Goal: Task Accomplishment & Management: Use online tool/utility

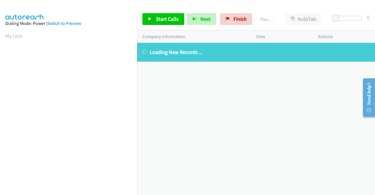
drag, startPoint x: 346, startPoint y: 115, endPoint x: 342, endPoint y: 113, distance: 5.0
click at [346, 115] on div "[PHONE_NUMBER] Call failed - Please reload the list and try again The Callbar F…" at bounding box center [256, 119] width 238 height 152
drag, startPoint x: 228, startPoint y: 18, endPoint x: 208, endPoint y: 34, distance: 26.0
click at [229, 18] on link "Finish" at bounding box center [236, 19] width 32 height 12
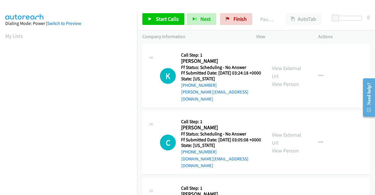
click at [331, 105] on div "K Callback Scheduled Call Step: 1 Karen Bump America/Los_Angeles Ff Status: Sch…" at bounding box center [255, 76] width 227 height 64
click at [294, 67] on link "View External Url" at bounding box center [286, 72] width 29 height 15
click at [290, 134] on link "View External Url" at bounding box center [286, 138] width 29 height 15
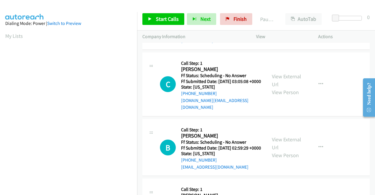
scroll to position [59, 0]
drag, startPoint x: 285, startPoint y: 143, endPoint x: 285, endPoint y: 140, distance: 3.5
click at [285, 143] on div "View External Url View Person" at bounding box center [287, 147] width 30 height 24
click at [285, 139] on link "View External Url" at bounding box center [286, 143] width 29 height 15
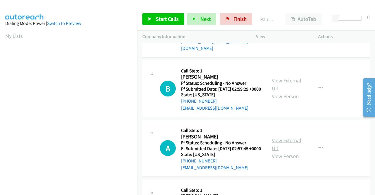
click at [291, 147] on link "View External Url" at bounding box center [286, 144] width 29 height 15
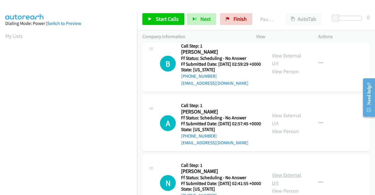
scroll to position [176, 0]
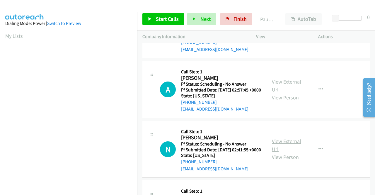
click at [288, 152] on link "View External Url" at bounding box center [286, 145] width 29 height 15
click at [156, 20] on span "Start Calls" at bounding box center [167, 19] width 23 height 7
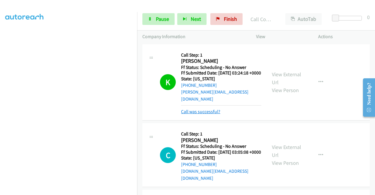
scroll to position [59, 0]
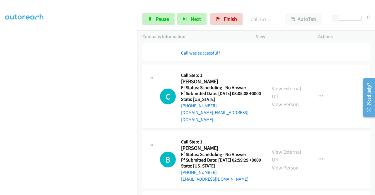
click at [209, 52] on link "Call was successful?" at bounding box center [200, 53] width 39 height 6
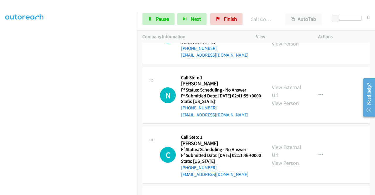
scroll to position [264, 0]
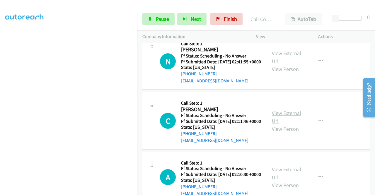
click at [285, 124] on link "View External Url" at bounding box center [286, 117] width 29 height 15
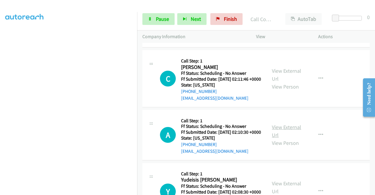
scroll to position [322, 0]
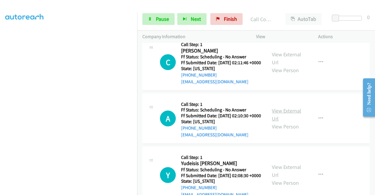
click at [286, 122] on link "View External Url" at bounding box center [286, 114] width 29 height 15
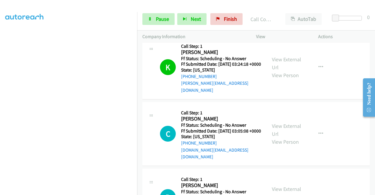
scroll to position [0, 0]
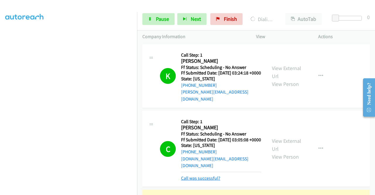
click at [206, 176] on link "Call was successful?" at bounding box center [200, 178] width 39 height 6
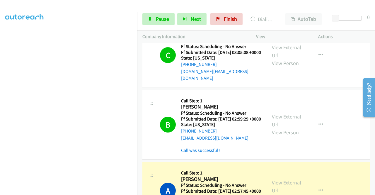
scroll to position [59, 0]
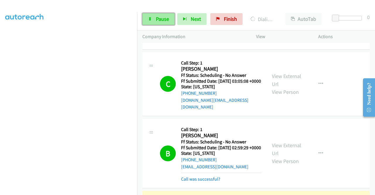
click at [157, 18] on span "Pause" at bounding box center [162, 19] width 13 height 7
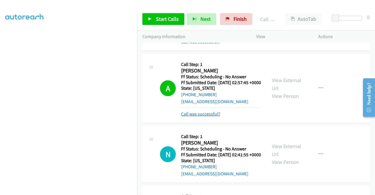
scroll to position [205, 0]
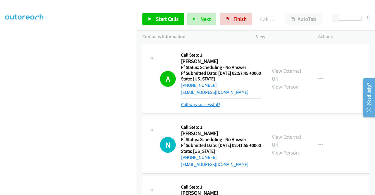
click at [197, 107] on link "Call was successful?" at bounding box center [200, 105] width 39 height 6
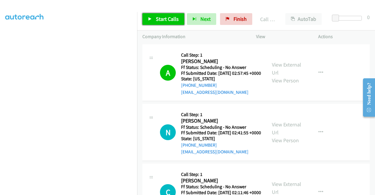
click at [166, 21] on span "Start Calls" at bounding box center [167, 19] width 23 height 7
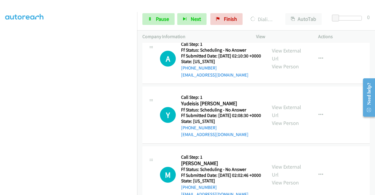
scroll to position [410, 0]
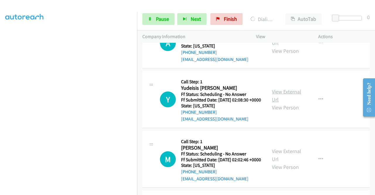
click at [286, 103] on link "View External Url" at bounding box center [286, 95] width 29 height 15
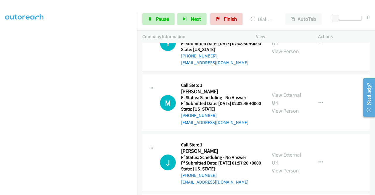
scroll to position [469, 0]
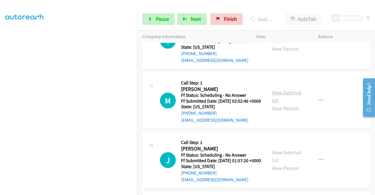
click at [287, 104] on link "View External Url" at bounding box center [286, 96] width 29 height 15
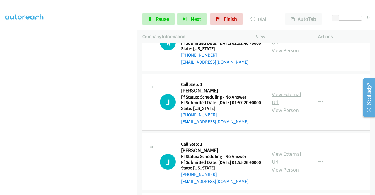
scroll to position [528, 0]
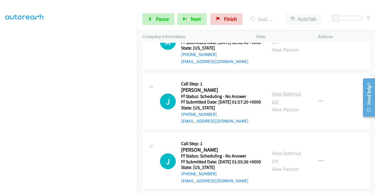
click at [288, 105] on link "View External Url" at bounding box center [286, 97] width 29 height 15
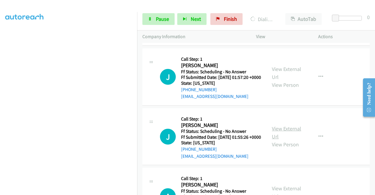
scroll to position [586, 0]
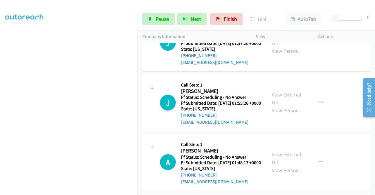
click at [285, 106] on link "View External Url" at bounding box center [286, 98] width 29 height 15
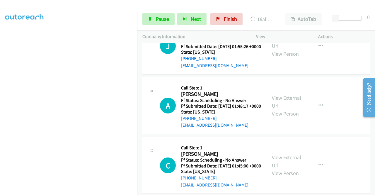
scroll to position [645, 0]
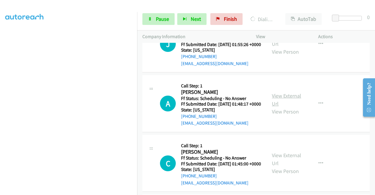
click at [277, 107] on link "View External Url" at bounding box center [286, 99] width 29 height 15
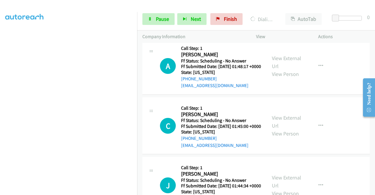
scroll to position [703, 0]
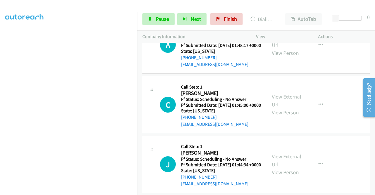
click at [288, 108] on link "View External Url" at bounding box center [286, 100] width 29 height 15
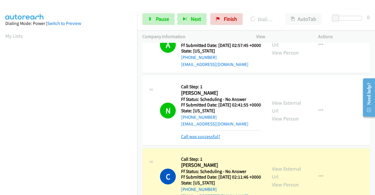
scroll to position [247, 0]
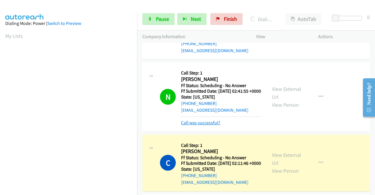
click at [200, 125] on link "Call was successful?" at bounding box center [200, 123] width 39 height 6
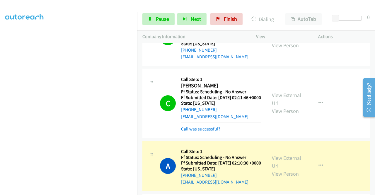
scroll to position [305, 0]
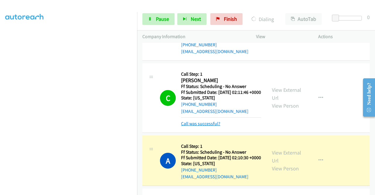
click at [193, 126] on link "Call was successful?" at bounding box center [200, 124] width 39 height 6
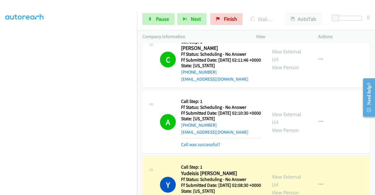
scroll to position [364, 0]
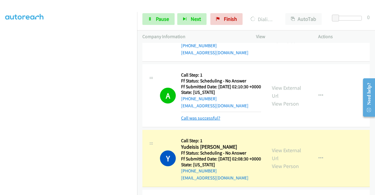
click at [207, 121] on link "Call was successful?" at bounding box center [200, 118] width 39 height 6
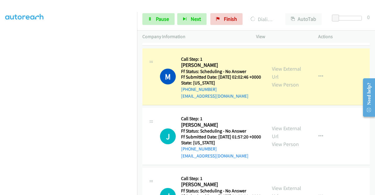
scroll to position [511, 0]
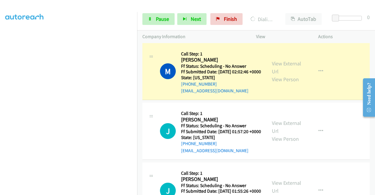
click at [205, 34] on link "Call was successful?" at bounding box center [200, 31] width 39 height 6
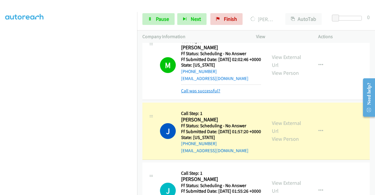
click at [205, 94] on link "Call was successful?" at bounding box center [200, 91] width 39 height 6
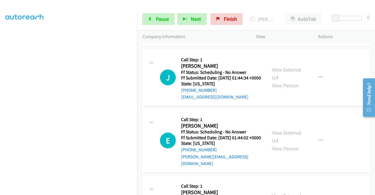
scroll to position [804, 0]
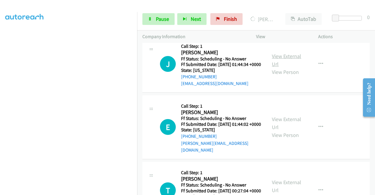
click at [281, 67] on link "View External Url" at bounding box center [286, 60] width 29 height 15
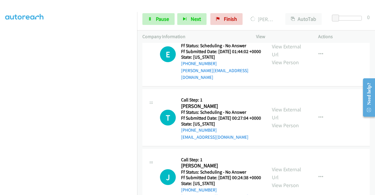
scroll to position [892, 0]
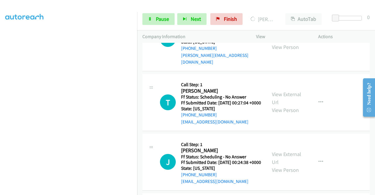
click at [288, 43] on link "View External Url" at bounding box center [286, 35] width 29 height 15
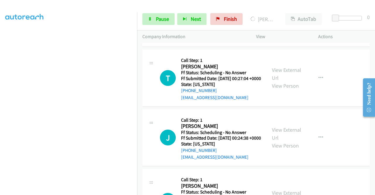
scroll to position [950, 0]
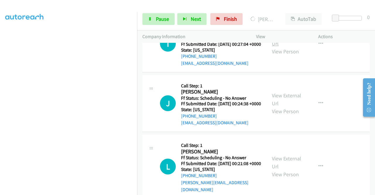
click at [277, 47] on link "View External Url" at bounding box center [286, 39] width 29 height 15
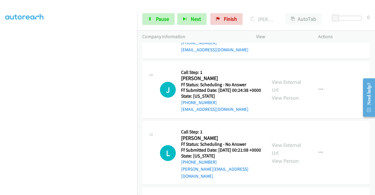
scroll to position [1009, 0]
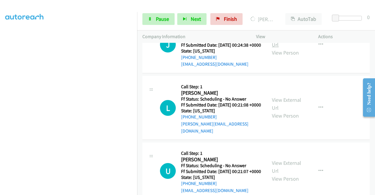
click at [275, 48] on link "View External Url" at bounding box center [286, 40] width 29 height 15
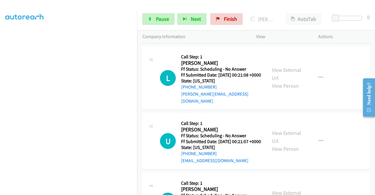
scroll to position [1097, 0]
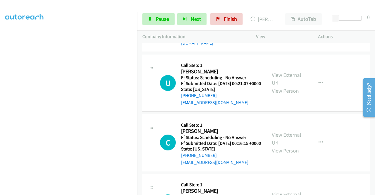
click at [276, 23] on link "View External Url" at bounding box center [286, 16] width 29 height 15
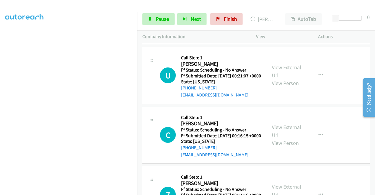
scroll to position [1126, 0]
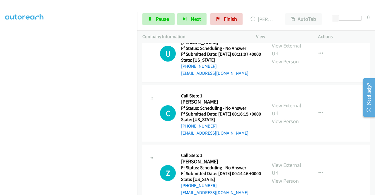
click at [283, 57] on link "View External Url" at bounding box center [286, 49] width 29 height 15
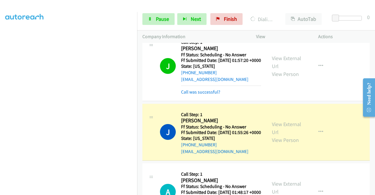
scroll to position [121, 0]
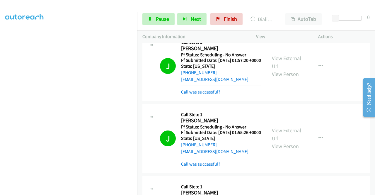
click at [196, 95] on link "Call was successful?" at bounding box center [200, 92] width 39 height 6
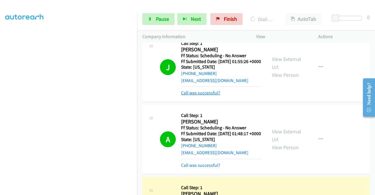
click at [202, 96] on link "Call was successful?" at bounding box center [200, 93] width 39 height 6
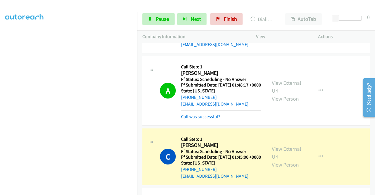
scroll to position [686, 0]
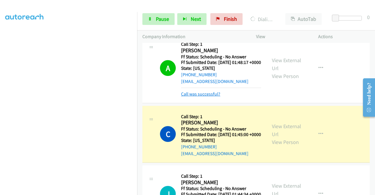
click at [205, 97] on link "Call was successful?" at bounding box center [200, 94] width 39 height 6
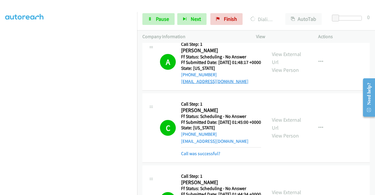
scroll to position [774, 0]
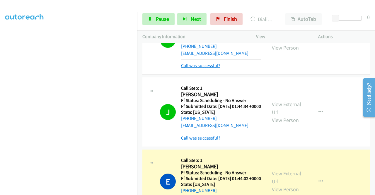
click at [213, 68] on link "Call was successful?" at bounding box center [200, 66] width 39 height 6
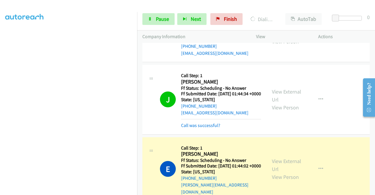
scroll to position [862, 0]
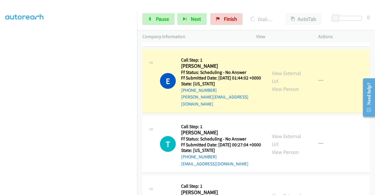
click at [208, 40] on link "Call was successful?" at bounding box center [200, 38] width 39 height 6
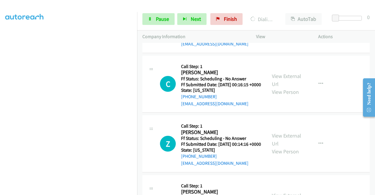
scroll to position [1185, 0]
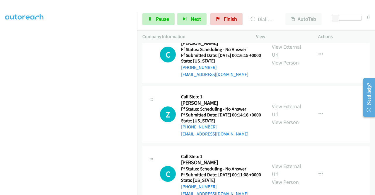
click at [287, 58] on link "View External Url" at bounding box center [286, 50] width 29 height 15
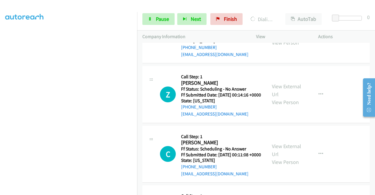
scroll to position [1214, 0]
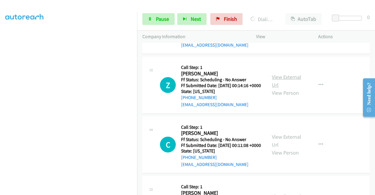
click at [293, 88] on link "View External Url" at bounding box center [286, 81] width 29 height 15
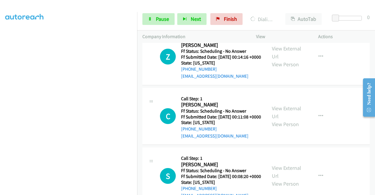
scroll to position [1273, 0]
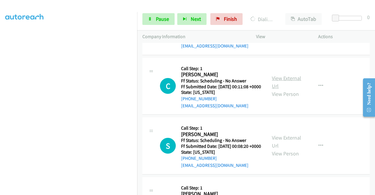
click at [284, 89] on link "View External Url" at bounding box center [286, 82] width 29 height 15
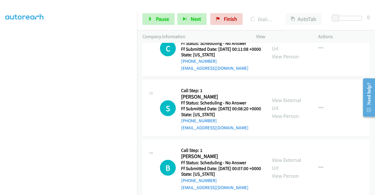
scroll to position [1331, 0]
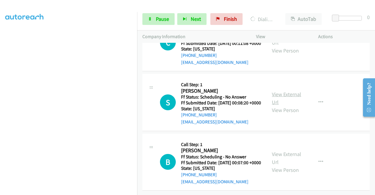
click at [283, 106] on link "View External Url" at bounding box center [286, 98] width 29 height 15
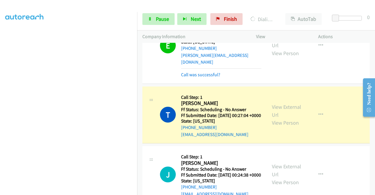
scroll to position [134, 0]
click at [196, 77] on link "Call was successful?" at bounding box center [200, 75] width 39 height 6
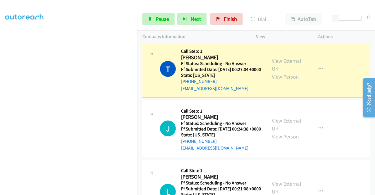
scroll to position [950, 0]
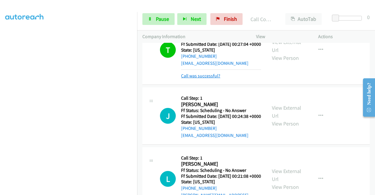
click at [216, 79] on link "Call was successful?" at bounding box center [200, 76] width 39 height 6
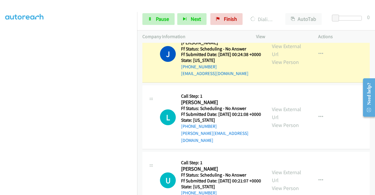
scroll to position [1009, 0]
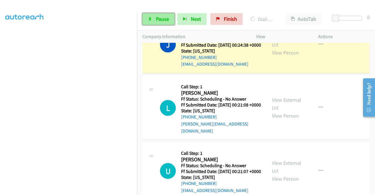
click at [147, 19] on link "Pause" at bounding box center [158, 19] width 32 height 12
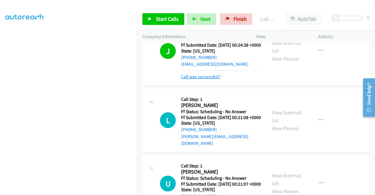
click at [206, 79] on link "Call was successful?" at bounding box center [200, 77] width 39 height 6
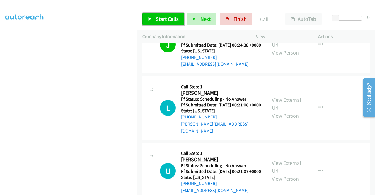
click at [166, 18] on span "Start Calls" at bounding box center [167, 19] width 23 height 7
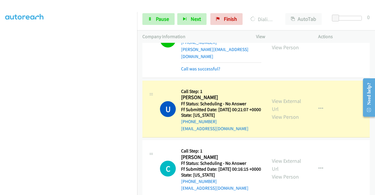
scroll to position [1097, 0]
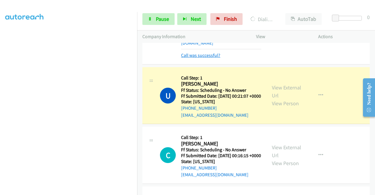
click at [207, 58] on link "Call was successful?" at bounding box center [200, 55] width 39 height 6
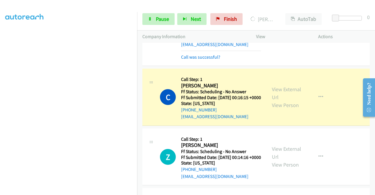
scroll to position [1155, 0]
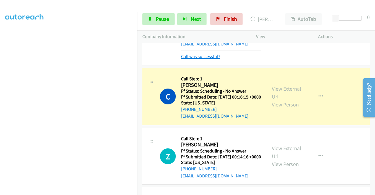
click at [216, 59] on link "Call was successful?" at bounding box center [200, 57] width 39 height 6
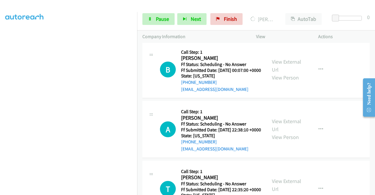
scroll to position [1449, 0]
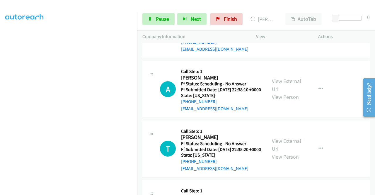
click at [282, 33] on link "View External Url" at bounding box center [286, 25] width 29 height 15
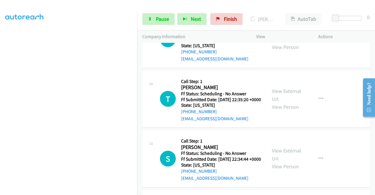
scroll to position [1507, 0]
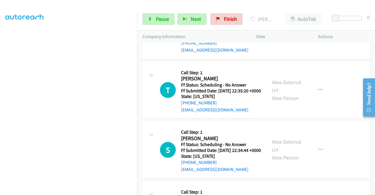
click at [277, 34] on link "View External Url" at bounding box center [286, 26] width 29 height 15
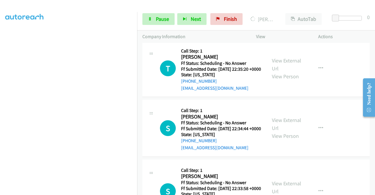
scroll to position [1566, 0]
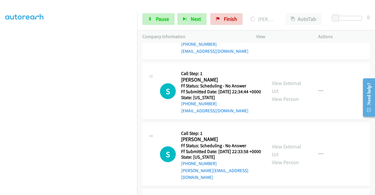
click at [273, 35] on link "View External Url" at bounding box center [286, 27] width 29 height 15
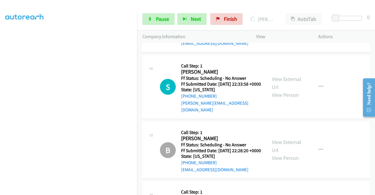
scroll to position [1654, 0]
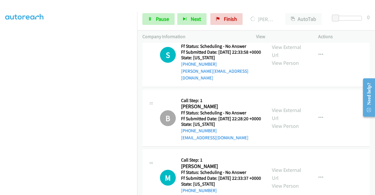
scroll to position [1683, 0]
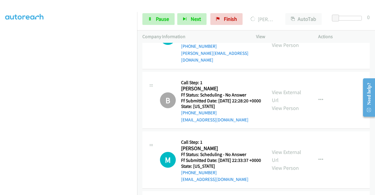
click at [285, 40] on link "View External Url" at bounding box center [286, 33] width 29 height 15
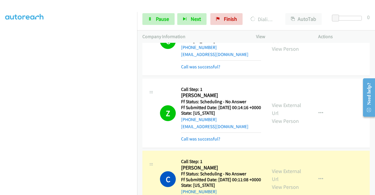
scroll to position [1214, 0]
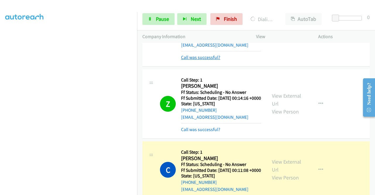
click at [213, 60] on link "Call was successful?" at bounding box center [200, 58] width 39 height 6
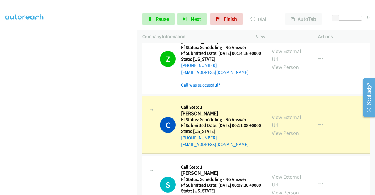
scroll to position [1273, 0]
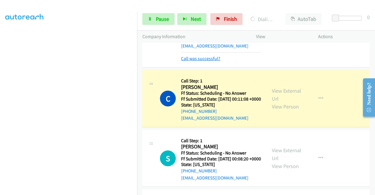
click at [210, 61] on link "Call was successful?" at bounding box center [200, 59] width 39 height 6
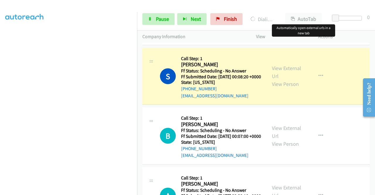
scroll to position [1390, 0]
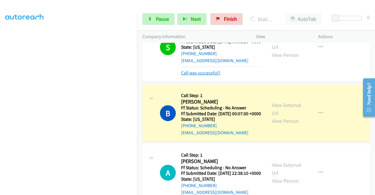
click at [195, 76] on link "Call was successful?" at bounding box center [200, 73] width 39 height 6
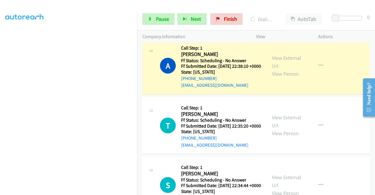
scroll to position [1507, 0]
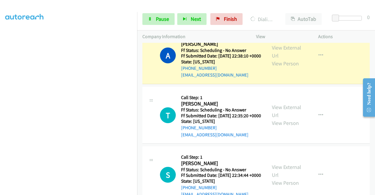
click at [207, 18] on link "Call was successful?" at bounding box center [200, 16] width 39 height 6
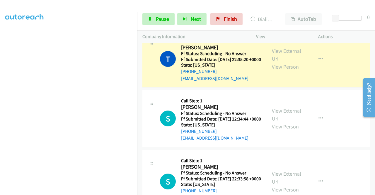
scroll to position [1566, 0]
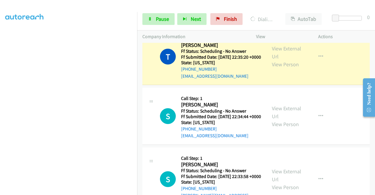
click at [204, 19] on link "Call was successful?" at bounding box center [200, 16] width 39 height 6
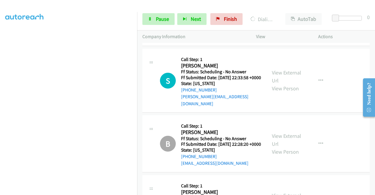
scroll to position [1624, 0]
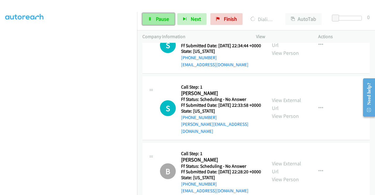
click at [162, 17] on span "Pause" at bounding box center [162, 19] width 13 height 7
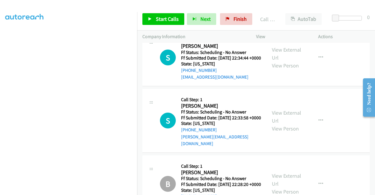
click at [213, 20] on link "Call was successful?" at bounding box center [200, 18] width 39 height 6
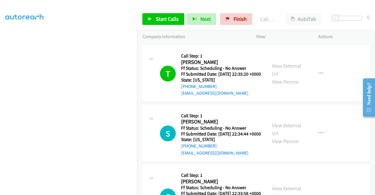
scroll to position [1566, 0]
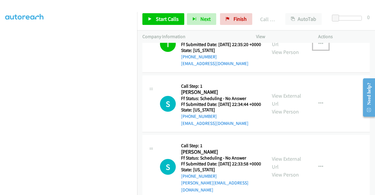
click at [319, 46] on icon "button" at bounding box center [321, 44] width 5 height 5
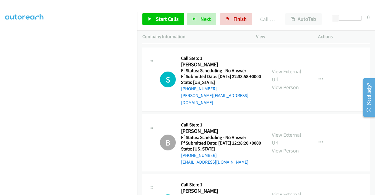
scroll to position [1654, 0]
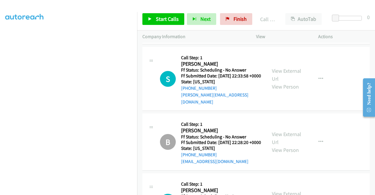
click at [283, 12] on link "Add to do not call list" at bounding box center [290, 6] width 78 height 12
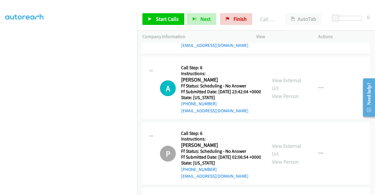
scroll to position [1888, 0]
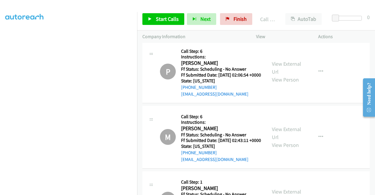
scroll to position [1918, 0]
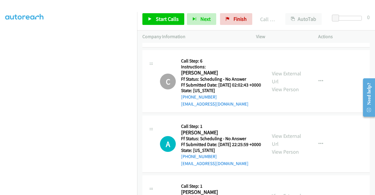
scroll to position [2211, 0]
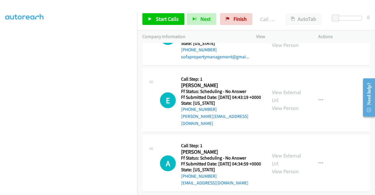
scroll to position [2328, 0]
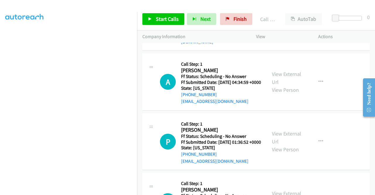
scroll to position [2416, 0]
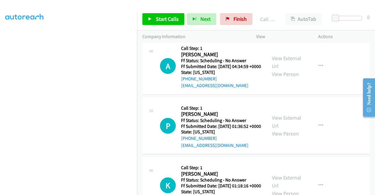
click at [169, 14] on link "Start Calls" at bounding box center [163, 19] width 42 height 12
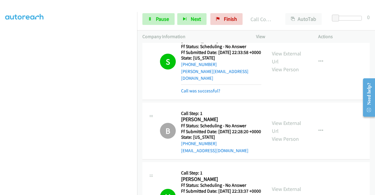
scroll to position [1716, 0]
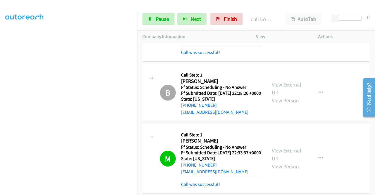
scroll to position [1745, 0]
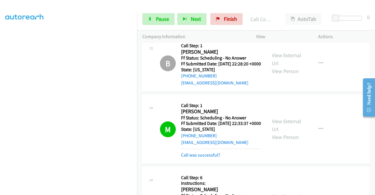
click at [208, 27] on div "Call was successful?" at bounding box center [221, 23] width 80 height 7
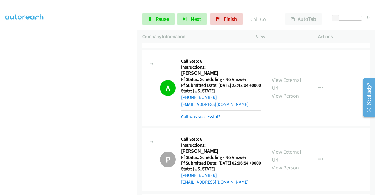
scroll to position [1862, 0]
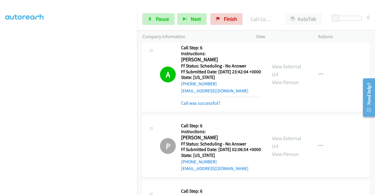
click at [209, 28] on link "Call was successful?" at bounding box center [200, 25] width 39 height 6
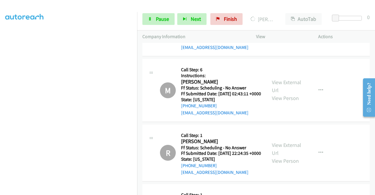
scroll to position [1979, 0]
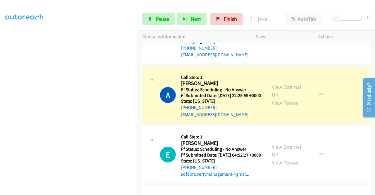
scroll to position [2214, 0]
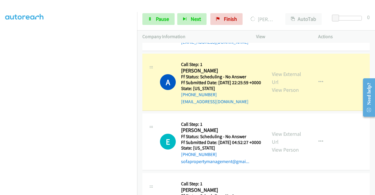
scroll to position [2331, 0]
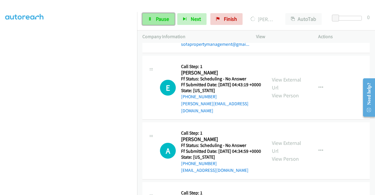
click at [157, 18] on span "Pause" at bounding box center [162, 19] width 13 height 7
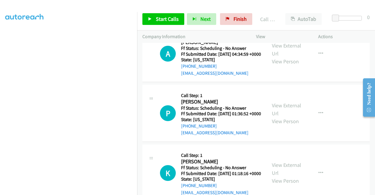
scroll to position [2448, 0]
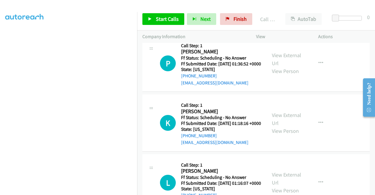
scroll to position [2507, 0]
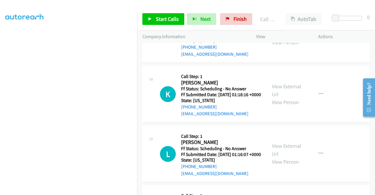
click at [166, 24] on link "Start Calls" at bounding box center [163, 19] width 42 height 12
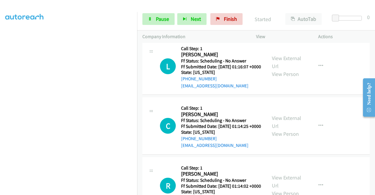
scroll to position [2595, 0]
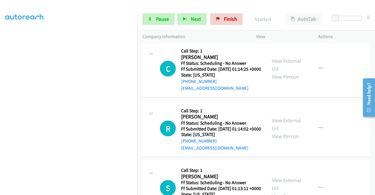
scroll to position [2654, 0]
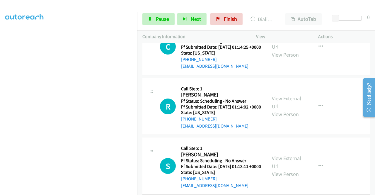
scroll to position [2683, 0]
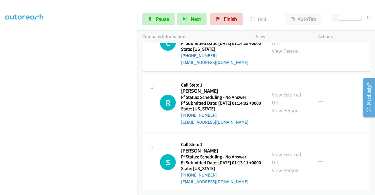
click at [287, 46] on link "View External Url" at bounding box center [286, 39] width 29 height 15
click at [284, 106] on link "View External Url" at bounding box center [286, 98] width 29 height 15
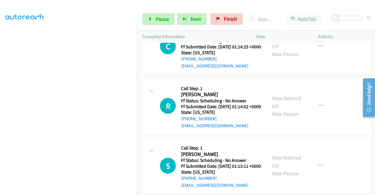
scroll to position [2661, 0]
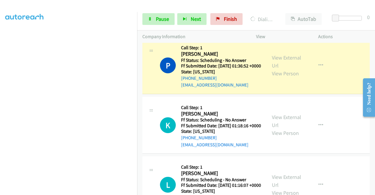
scroll to position [2479, 0]
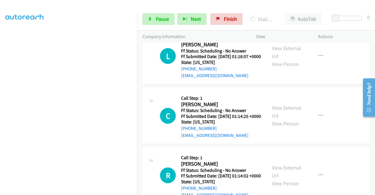
scroll to position [2626, 0]
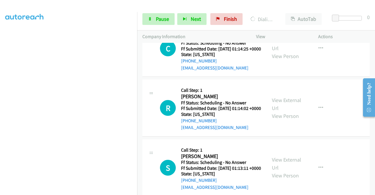
scroll to position [2714, 0]
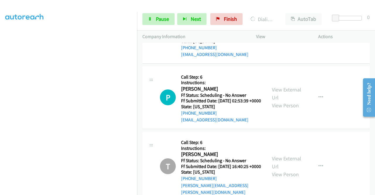
scroll to position [2948, 0]
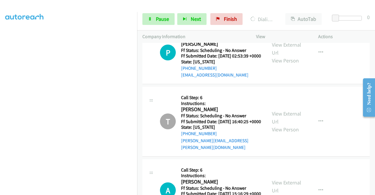
scroll to position [3007, 0]
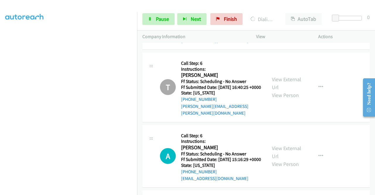
scroll to position [3036, 0]
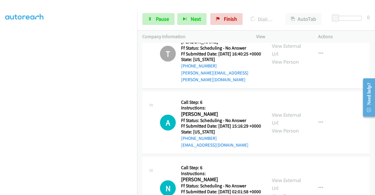
scroll to position [3095, 0]
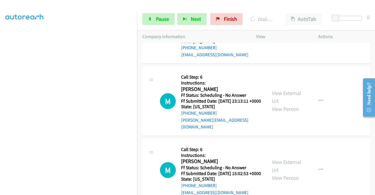
scroll to position [3271, 0]
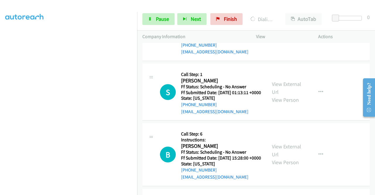
scroll to position [2743, 0]
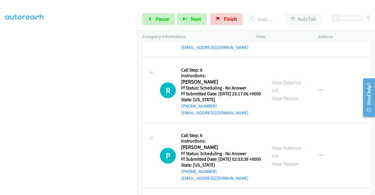
scroll to position [46, 0]
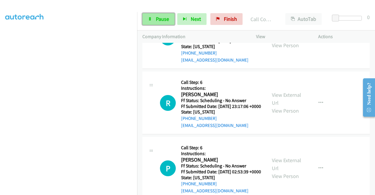
click at [154, 19] on link "Pause" at bounding box center [158, 19] width 32 height 12
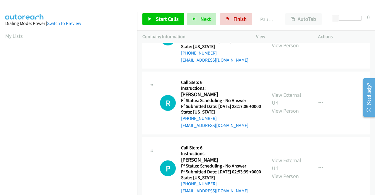
scroll to position [33, 0]
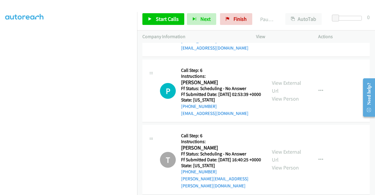
scroll to position [134, 0]
click at [170, 23] on link "Start Calls" at bounding box center [163, 19] width 42 height 12
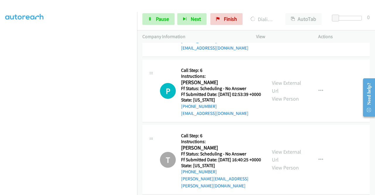
click at [158, 16] on span "Pause" at bounding box center [162, 19] width 13 height 7
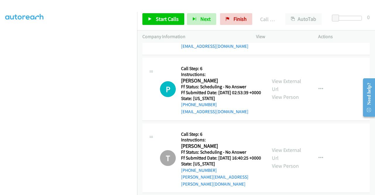
scroll to position [3001, 0]
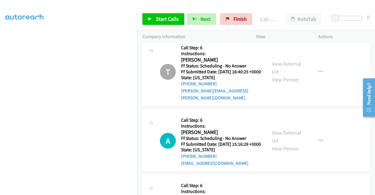
scroll to position [3118, 0]
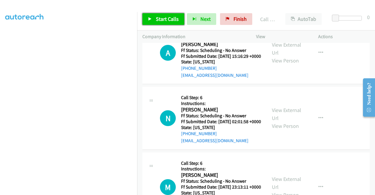
click at [169, 23] on link "Start Calls" at bounding box center [163, 19] width 42 height 12
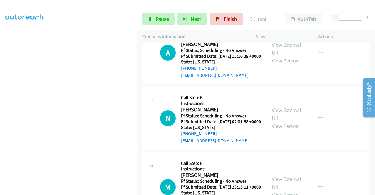
click at [164, 16] on span "Pause" at bounding box center [162, 19] width 13 height 7
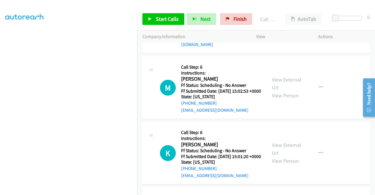
scroll to position [3336, 0]
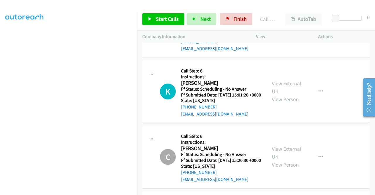
scroll to position [3394, 0]
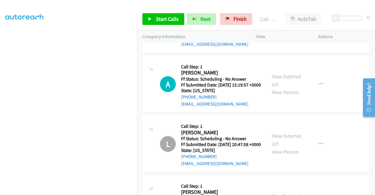
scroll to position [3570, 0]
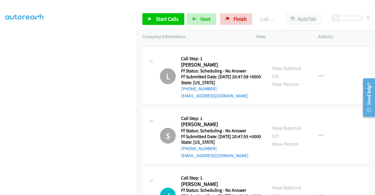
scroll to position [3687, 0]
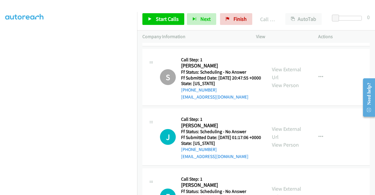
click at [161, 16] on span "Start Calls" at bounding box center [167, 19] width 23 height 7
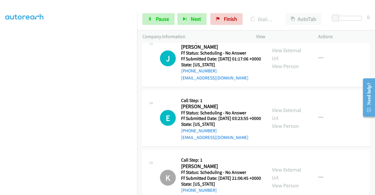
scroll to position [3813, 0]
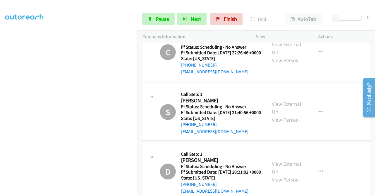
scroll to position [4018, 0]
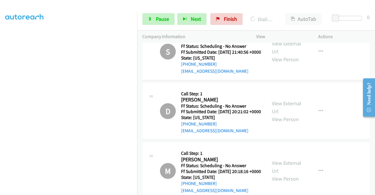
scroll to position [4076, 0]
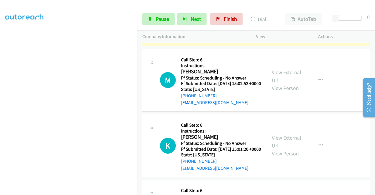
scroll to position [3344, 0]
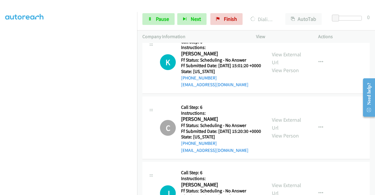
scroll to position [3490, 0]
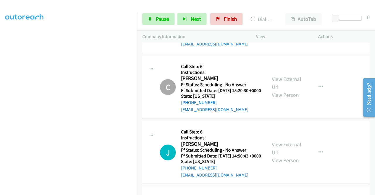
scroll to position [3549, 0]
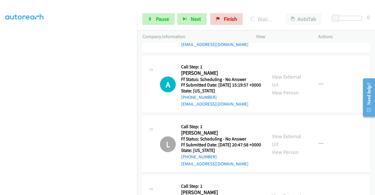
scroll to position [3607, 0]
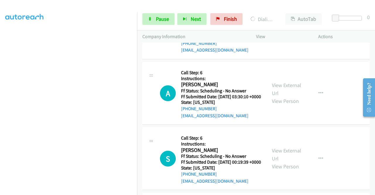
scroll to position [4545, 0]
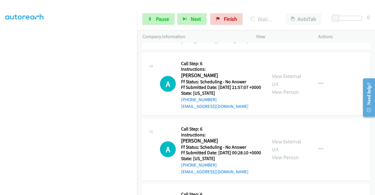
scroll to position [4809, 0]
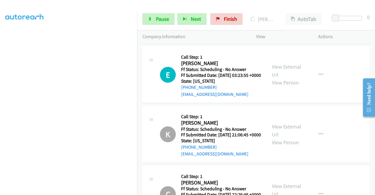
scroll to position [3825, 0]
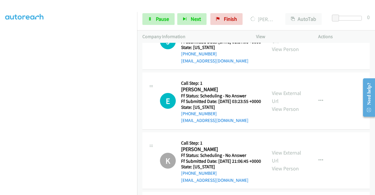
scroll to position [0, 0]
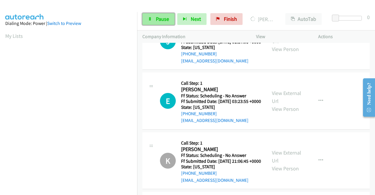
click at [166, 18] on span "Pause" at bounding box center [162, 19] width 13 height 7
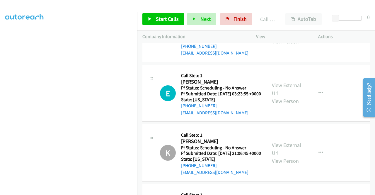
scroll to position [3825, 0]
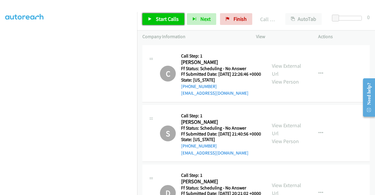
click at [168, 18] on span "Start Calls" at bounding box center [167, 19] width 23 height 7
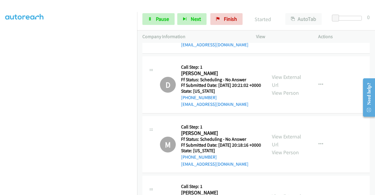
scroll to position [4059, 0]
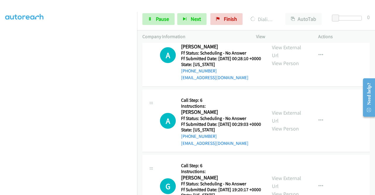
scroll to position [4874, 0]
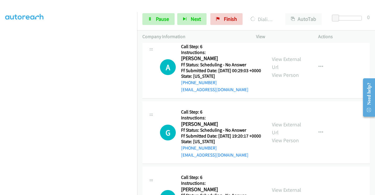
scroll to position [4932, 0]
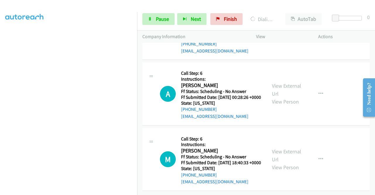
scroll to position [5020, 0]
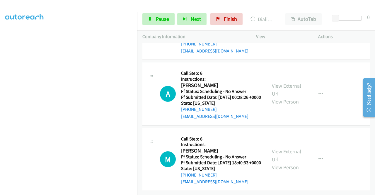
click at [275, 32] on link "View External Url" at bounding box center [286, 24] width 29 height 15
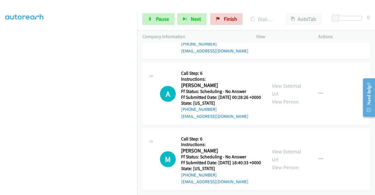
scroll to position [5343, 0]
click at [230, 4] on div at bounding box center [185, 11] width 370 height 23
click at [141, 127] on td "A Callback Scheduled Call Step: 6 Instructions: Ana Moser America/Denver Ff Sta…" at bounding box center [256, 93] width 238 height 65
click at [147, 20] on link "Pause" at bounding box center [158, 19] width 32 height 12
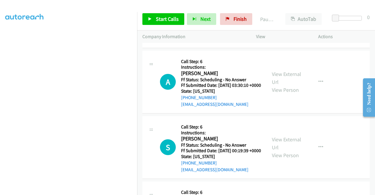
scroll to position [4564, 0]
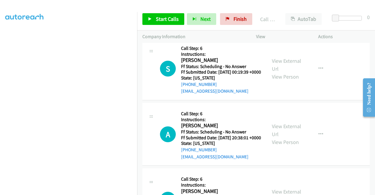
scroll to position [4652, 0]
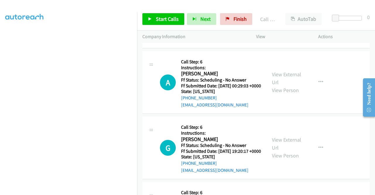
scroll to position [4857, 0]
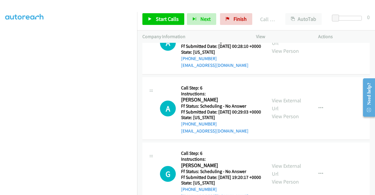
drag, startPoint x: 161, startPoint y: 19, endPoint x: 126, endPoint y: 11, distance: 36.3
click at [161, 19] on span "Start Calls" at bounding box center [167, 19] width 23 height 7
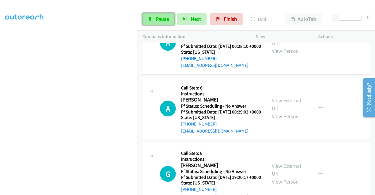
click at [159, 21] on span "Pause" at bounding box center [162, 19] width 13 height 7
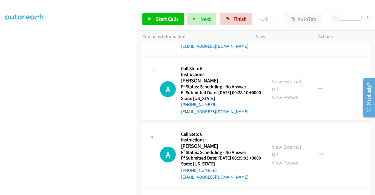
scroll to position [4828, 0]
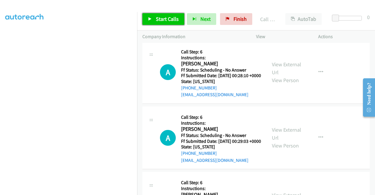
click at [157, 18] on span "Start Calls" at bounding box center [167, 19] width 23 height 7
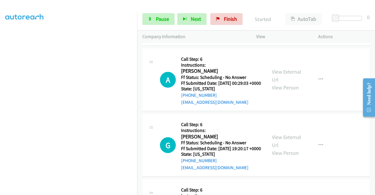
scroll to position [4886, 0]
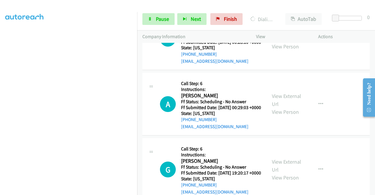
scroll to position [4974, 0]
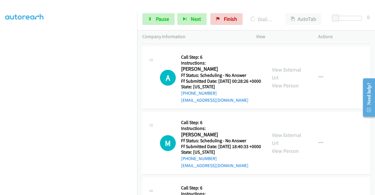
scroll to position [5033, 0]
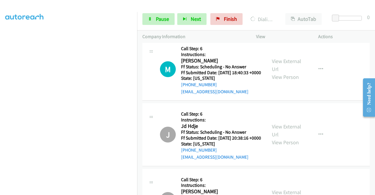
scroll to position [5121, 0]
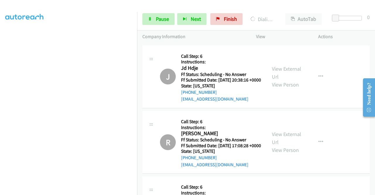
scroll to position [5179, 0]
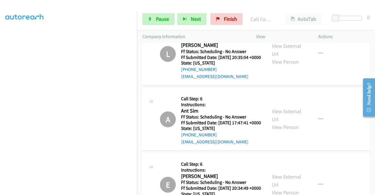
scroll to position [5384, 0]
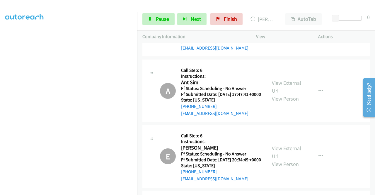
scroll to position [5443, 0]
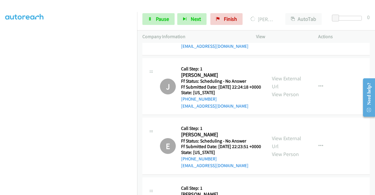
scroll to position [6029, 0]
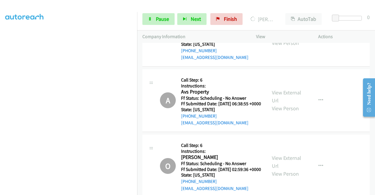
scroll to position [7378, 0]
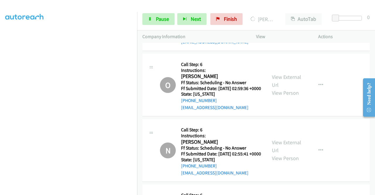
scroll to position [7436, 0]
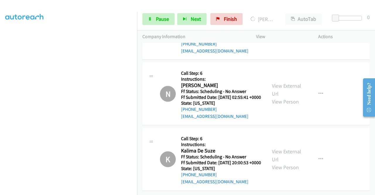
scroll to position [7524, 0]
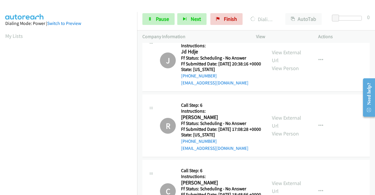
scroll to position [5280, 0]
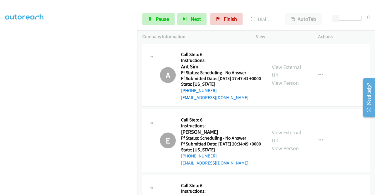
scroll to position [134, 0]
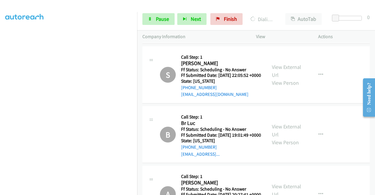
scroll to position [6072, 0]
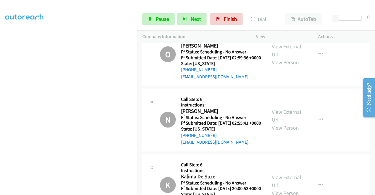
scroll to position [7391, 0]
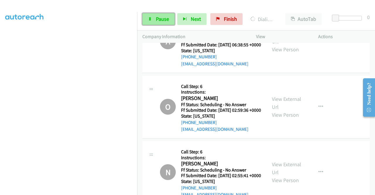
click at [170, 20] on link "Pause" at bounding box center [158, 19] width 32 height 12
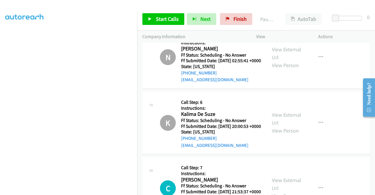
scroll to position [7508, 0]
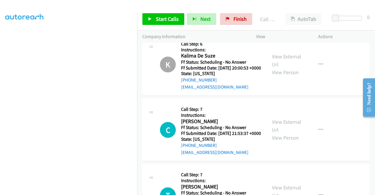
scroll to position [7566, 0]
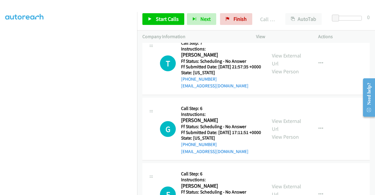
scroll to position [7684, 0]
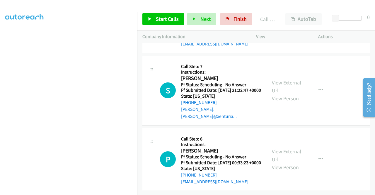
scroll to position [8182, 0]
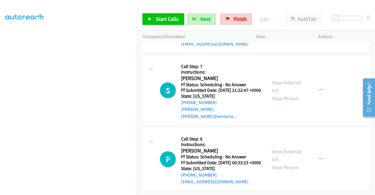
scroll to position [8504, 0]
click at [282, 25] on link "View External Url" at bounding box center [286, 17] width 29 height 15
click at [157, 22] on span "Start Calls" at bounding box center [167, 19] width 23 height 7
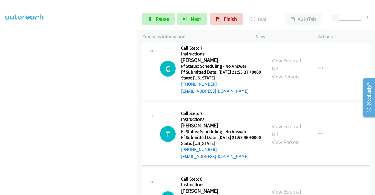
scroll to position [134, 0]
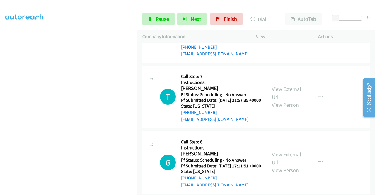
scroll to position [7684, 0]
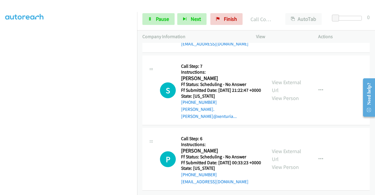
scroll to position [8188, 0]
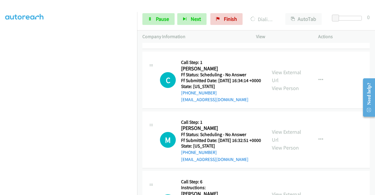
scroll to position [8276, 0]
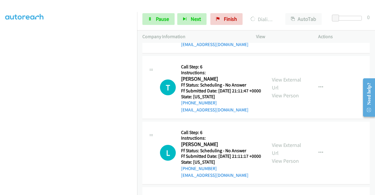
scroll to position [8423, 0]
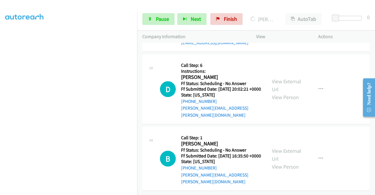
scroll to position [8592, 0]
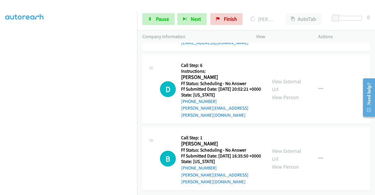
scroll to position [8915, 0]
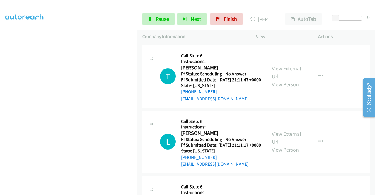
scroll to position [8416, 0]
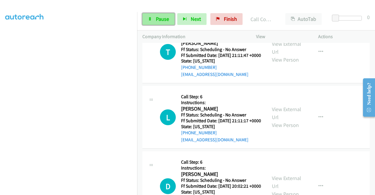
click at [165, 15] on link "Pause" at bounding box center [158, 19] width 32 height 12
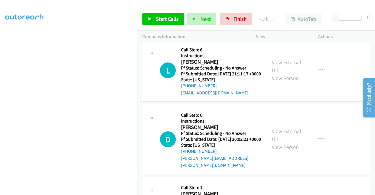
scroll to position [8475, 0]
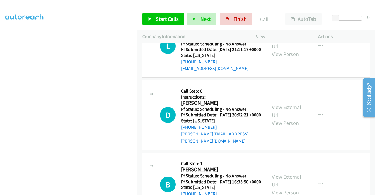
scroll to position [8446, 0]
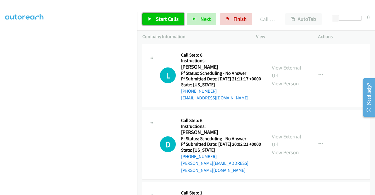
click at [156, 23] on link "Start Calls" at bounding box center [163, 19] width 42 height 12
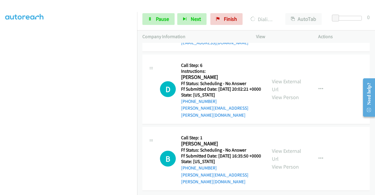
scroll to position [8622, 0]
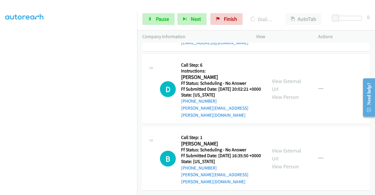
scroll to position [8651, 0]
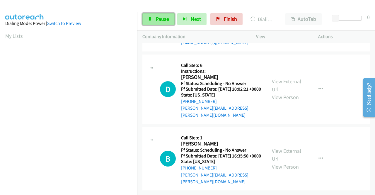
click at [154, 22] on link "Pause" at bounding box center [158, 19] width 32 height 12
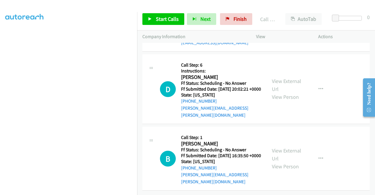
scroll to position [8739, 0]
click at [164, 21] on span "Start Calls" at bounding box center [167, 19] width 23 height 7
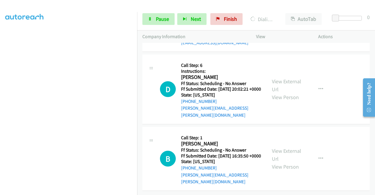
scroll to position [9003, 0]
click at [281, 24] on link "View External Url" at bounding box center [286, 16] width 29 height 15
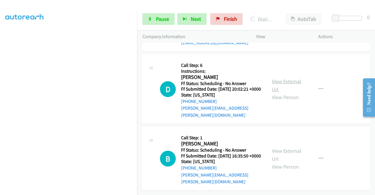
click at [288, 93] on link "View External Url" at bounding box center [286, 85] width 29 height 15
click at [279, 147] on link "View External Url" at bounding box center [286, 154] width 29 height 15
click at [160, 23] on link "Pause" at bounding box center [158, 19] width 32 height 12
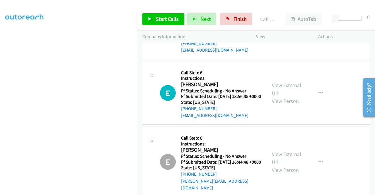
scroll to position [8795, 0]
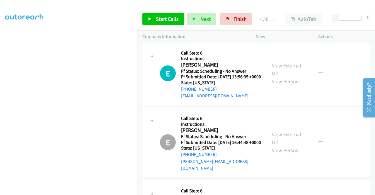
drag, startPoint x: 214, startPoint y: 119, endPoint x: 191, endPoint y: 79, distance: 46.1
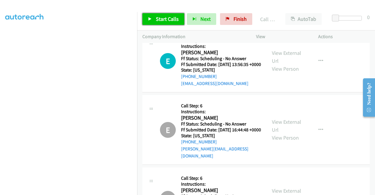
click at [173, 16] on span "Start Calls" at bounding box center [167, 19] width 23 height 7
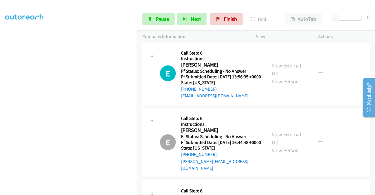
scroll to position [8854, 0]
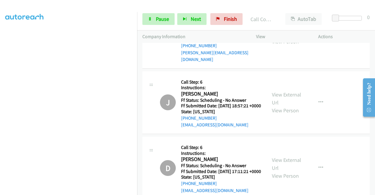
scroll to position [8913, 0]
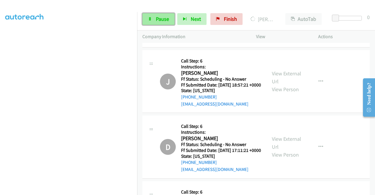
click at [159, 21] on span "Pause" at bounding box center [162, 19] width 13 height 7
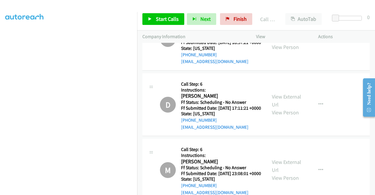
scroll to position [9001, 0]
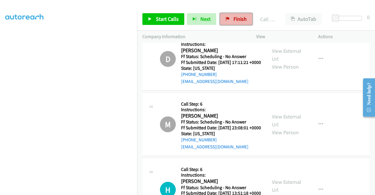
click at [230, 18] on link "Finish" at bounding box center [236, 19] width 32 height 12
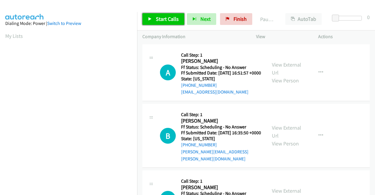
click at [172, 15] on link "Start Calls" at bounding box center [163, 19] width 42 height 12
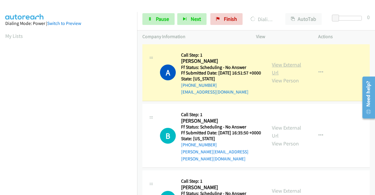
click at [295, 67] on link "View External Url" at bounding box center [286, 68] width 29 height 15
click at [288, 132] on link "View External Url" at bounding box center [286, 131] width 29 height 15
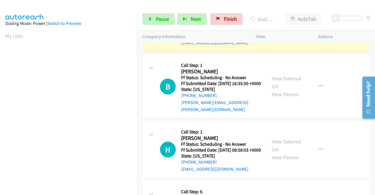
scroll to position [59, 0]
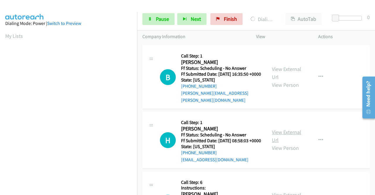
click at [285, 140] on link "View External Url" at bounding box center [286, 136] width 29 height 15
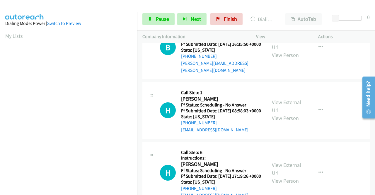
scroll to position [117, 0]
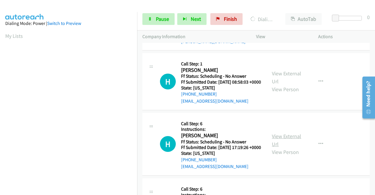
click at [284, 147] on link "View External Url" at bounding box center [286, 140] width 29 height 15
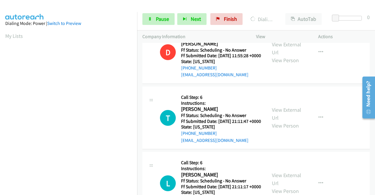
scroll to position [293, 0]
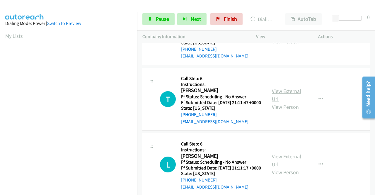
click at [285, 102] on link "View External Url" at bounding box center [286, 95] width 29 height 15
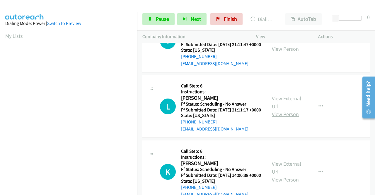
scroll to position [352, 0]
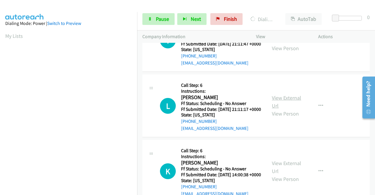
click at [283, 109] on link "View External Url" at bounding box center [286, 101] width 29 height 15
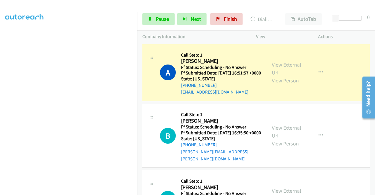
scroll to position [134, 0]
click at [157, 20] on span "Pause" at bounding box center [162, 19] width 13 height 7
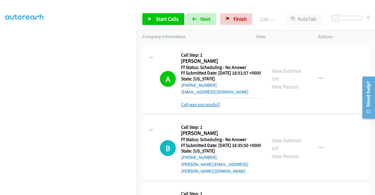
click at [206, 107] on link "Call was successful?" at bounding box center [200, 105] width 39 height 6
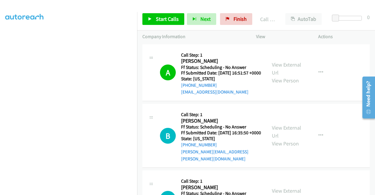
scroll to position [59, 0]
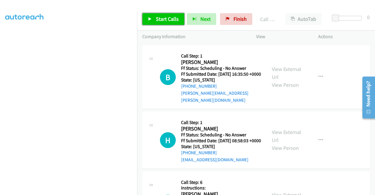
click at [164, 22] on span "Start Calls" at bounding box center [167, 19] width 23 height 7
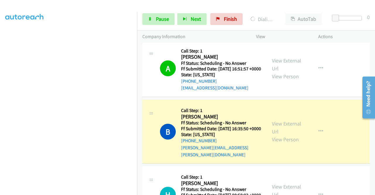
scroll to position [0, 0]
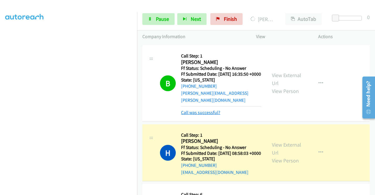
click at [213, 115] on link "Call was successful?" at bounding box center [200, 113] width 39 height 6
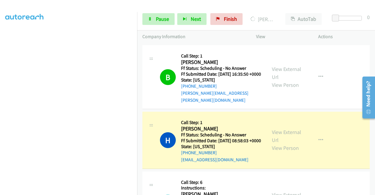
scroll to position [117, 0]
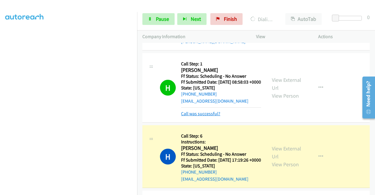
click at [215, 116] on link "Call was successful?" at bounding box center [200, 114] width 39 height 6
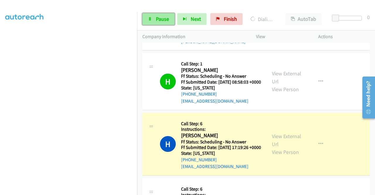
click at [155, 24] on link "Pause" at bounding box center [158, 19] width 32 height 12
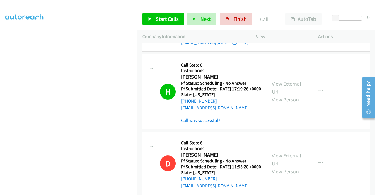
scroll to position [134, 0]
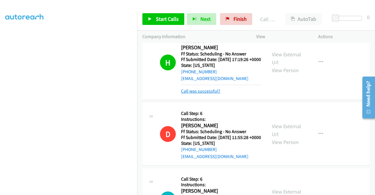
click at [215, 94] on link "Call was successful?" at bounding box center [200, 91] width 39 height 6
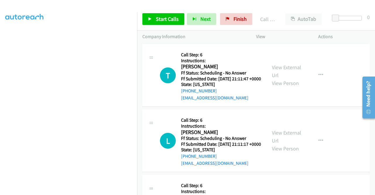
scroll to position [352, 0]
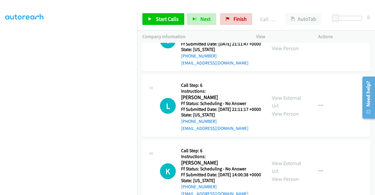
click at [283, 44] on link "View External Url" at bounding box center [286, 36] width 29 height 15
click at [287, 109] on link "View External Url" at bounding box center [286, 101] width 29 height 15
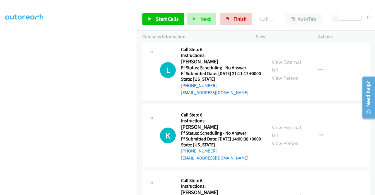
scroll to position [410, 0]
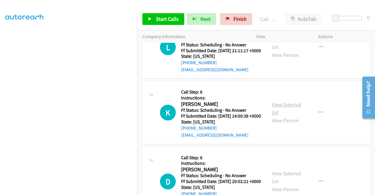
click at [293, 116] on link "View External Url" at bounding box center [286, 108] width 29 height 15
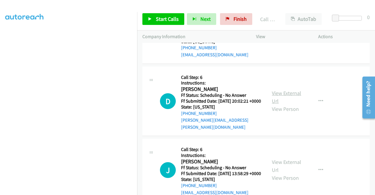
scroll to position [498, 0]
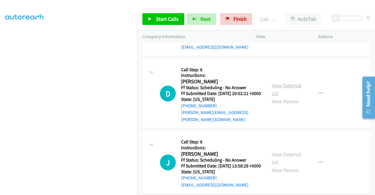
click at [278, 97] on link "View External Url" at bounding box center [286, 89] width 29 height 15
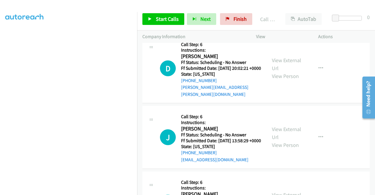
scroll to position [557, 0]
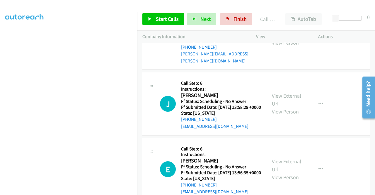
click at [290, 107] on link "View External Url" at bounding box center [286, 99] width 29 height 15
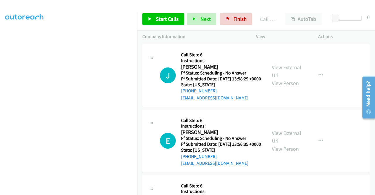
scroll to position [616, 0]
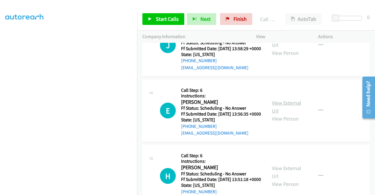
click at [285, 114] on link "View External Url" at bounding box center [286, 106] width 29 height 15
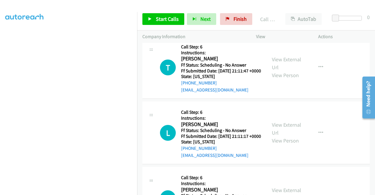
scroll to position [322, 0]
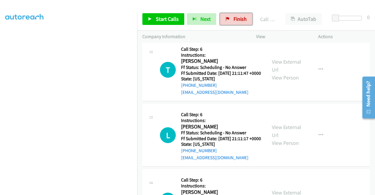
drag, startPoint x: 245, startPoint y: 14, endPoint x: 211, endPoint y: 32, distance: 38.6
click at [245, 14] on link "Finish" at bounding box center [236, 19] width 32 height 12
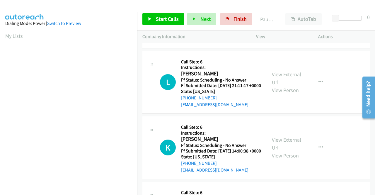
scroll to position [29, 0]
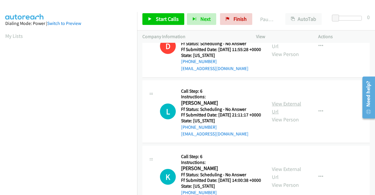
click at [292, 113] on link "View External Url" at bounding box center [286, 107] width 29 height 15
click at [289, 180] on link "View External Url" at bounding box center [286, 173] width 29 height 15
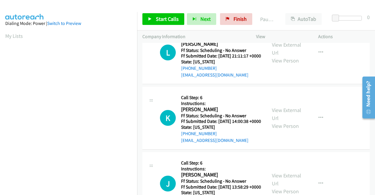
scroll to position [117, 0]
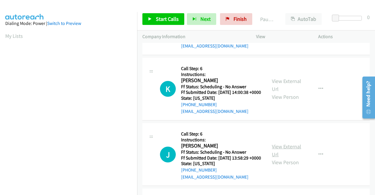
click at [286, 158] on link "View External Url" at bounding box center [286, 150] width 29 height 15
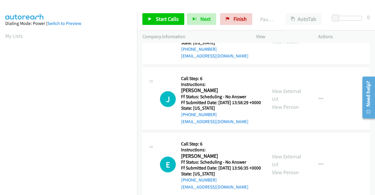
scroll to position [176, 0]
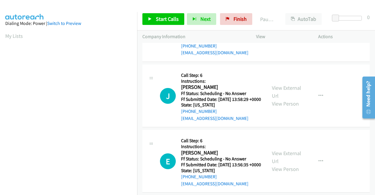
click at [288, 173] on div "View External Url View Person" at bounding box center [287, 161] width 30 height 24
click at [288, 164] on link "View External Url" at bounding box center [286, 157] width 29 height 15
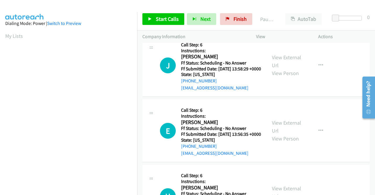
scroll to position [264, 0]
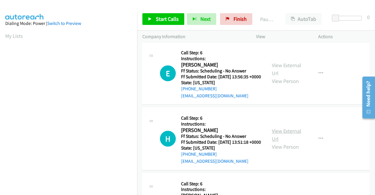
click at [281, 142] on link "View External Url" at bounding box center [286, 135] width 29 height 15
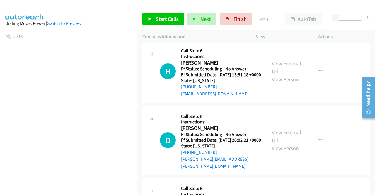
scroll to position [352, 0]
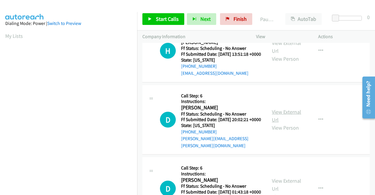
click at [281, 123] on link "View External Url" at bounding box center [286, 115] width 29 height 15
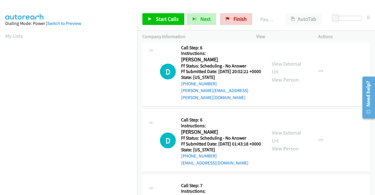
scroll to position [410, 0]
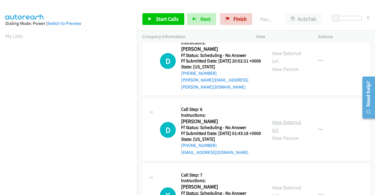
click at [283, 133] on link "View External Url" at bounding box center [286, 126] width 29 height 15
click at [171, 19] on span "Start Calls" at bounding box center [167, 19] width 23 height 7
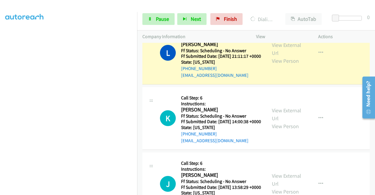
scroll to position [134, 0]
click at [151, 20] on icon at bounding box center [150, 19] width 4 height 4
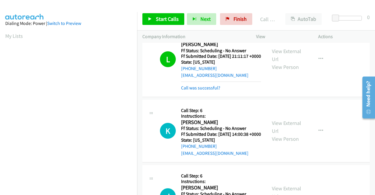
scroll to position [0, 0]
click at [202, 91] on link "Call was successful?" at bounding box center [200, 88] width 39 height 6
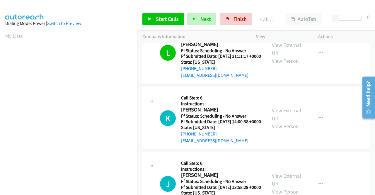
scroll to position [134, 0]
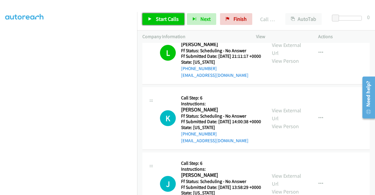
click at [168, 21] on span "Start Calls" at bounding box center [167, 19] width 23 height 7
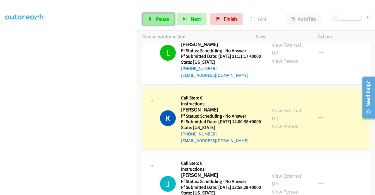
click at [158, 18] on span "Pause" at bounding box center [162, 19] width 13 height 7
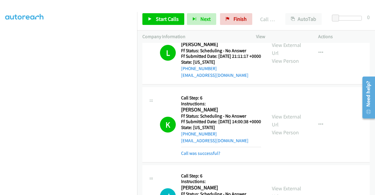
scroll to position [100, 0]
click at [195, 156] on link "Call was successful?" at bounding box center [200, 153] width 39 height 6
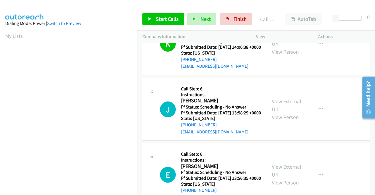
scroll to position [176, 0]
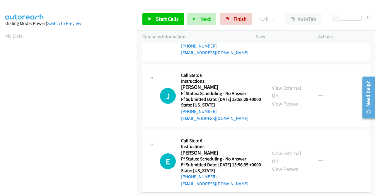
click at [159, 5] on div at bounding box center [185, 11] width 370 height 23
drag, startPoint x: 319, startPoint y: 5, endPoint x: 317, endPoint y: 1, distance: 3.8
click at [319, 5] on div at bounding box center [185, 11] width 370 height 23
click at [168, 22] on span "Start Calls" at bounding box center [167, 19] width 23 height 7
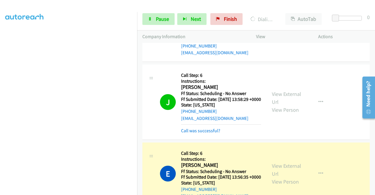
scroll to position [121, 0]
click at [202, 133] on link "Call was successful?" at bounding box center [200, 131] width 39 height 6
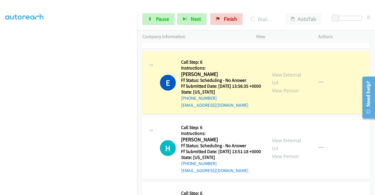
scroll to position [264, 0]
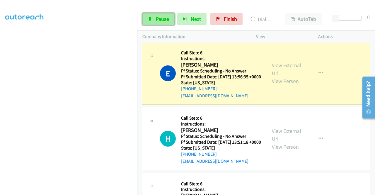
click at [161, 22] on span "Pause" at bounding box center [162, 19] width 13 height 7
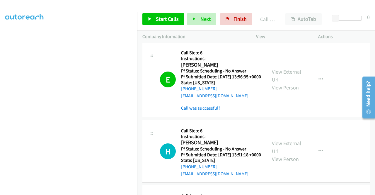
click at [198, 111] on link "Call was successful?" at bounding box center [200, 108] width 39 height 6
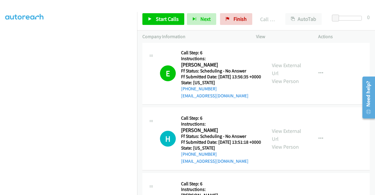
scroll to position [134, 0]
click at [167, 21] on span "Start Calls" at bounding box center [167, 19] width 23 height 7
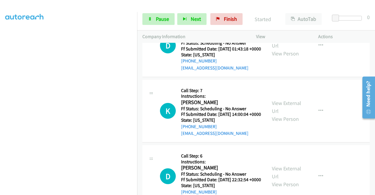
scroll to position [498, 0]
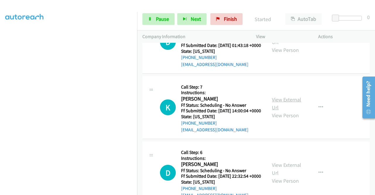
click at [289, 111] on link "View External Url" at bounding box center [286, 103] width 29 height 15
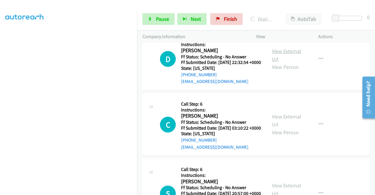
scroll to position [616, 0]
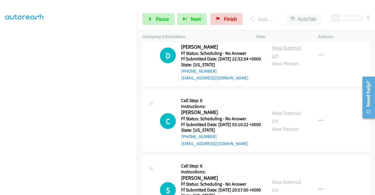
click at [285, 59] on link "View External Url" at bounding box center [286, 51] width 29 height 15
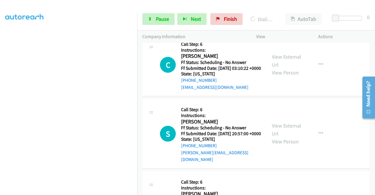
scroll to position [674, 0]
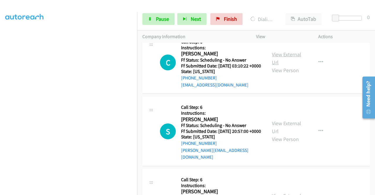
click at [289, 66] on link "View External Url" at bounding box center [286, 58] width 29 height 15
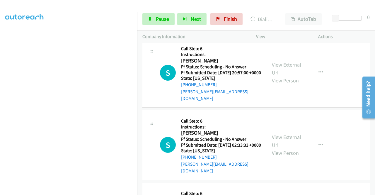
scroll to position [762, 0]
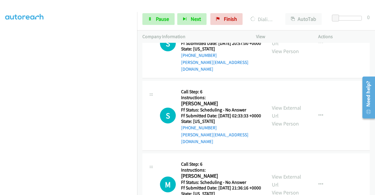
click at [285, 55] on div "View External Url View Person" at bounding box center [287, 43] width 30 height 24
click at [284, 47] on link "View External Url" at bounding box center [286, 39] width 29 height 15
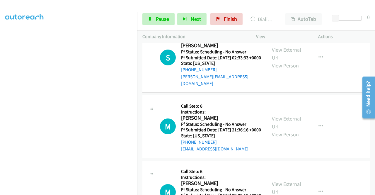
scroll to position [821, 0]
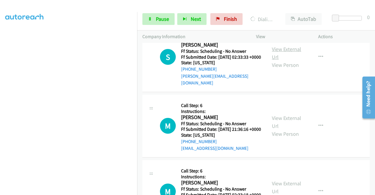
click at [281, 60] on link "View External Url" at bounding box center [286, 53] width 29 height 15
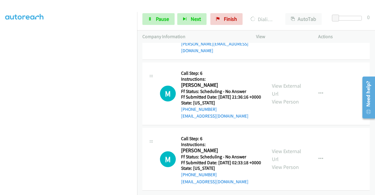
scroll to position [909, 0]
click at [287, 85] on link "View External Url" at bounding box center [286, 89] width 29 height 15
click at [284, 148] on link "View External Url" at bounding box center [286, 155] width 29 height 15
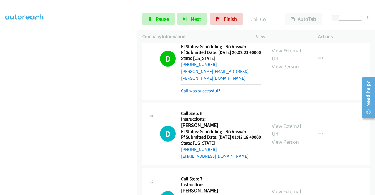
scroll to position [419, 0]
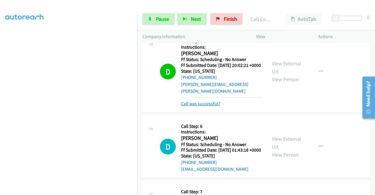
click at [211, 106] on link "Call was successful?" at bounding box center [200, 104] width 39 height 6
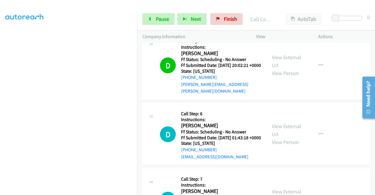
click at [213, 22] on link "Call was successful?" at bounding box center [200, 19] width 39 height 6
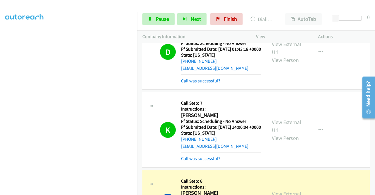
scroll to position [506, 0]
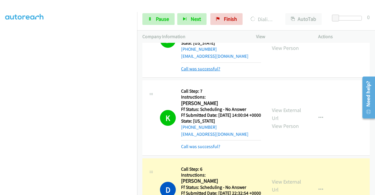
click at [211, 72] on link "Call was successful?" at bounding box center [200, 69] width 39 height 6
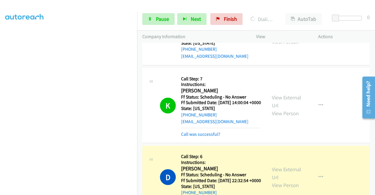
scroll to position [536, 0]
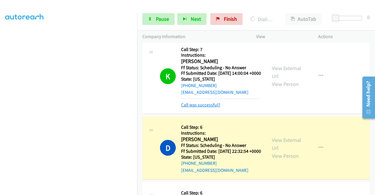
click at [212, 108] on link "Call was successful?" at bounding box center [200, 105] width 39 height 6
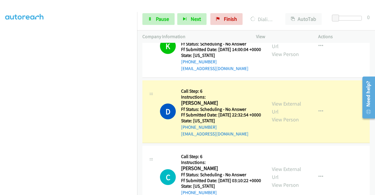
scroll to position [594, 0]
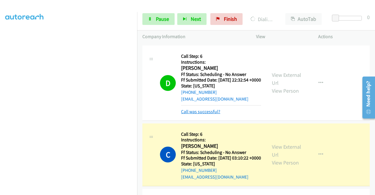
click at [212, 114] on link "Call was successful?" at bounding box center [200, 112] width 39 height 6
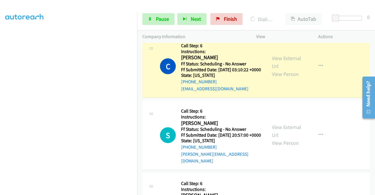
scroll to position [682, 0]
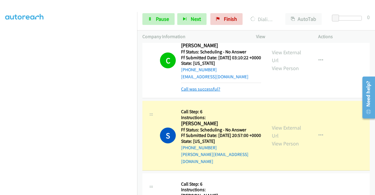
click at [217, 92] on link "Call was successful?" at bounding box center [200, 89] width 39 height 6
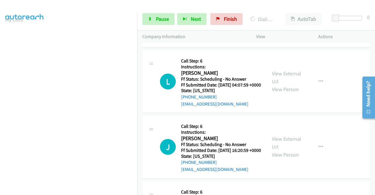
scroll to position [1005, 0]
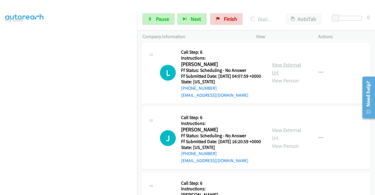
click at [279, 76] on link "View External Url" at bounding box center [286, 68] width 29 height 15
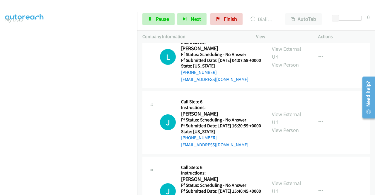
scroll to position [1063, 0]
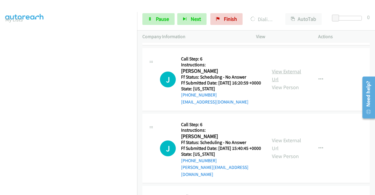
click at [285, 83] on link "View External Url" at bounding box center [286, 75] width 29 height 15
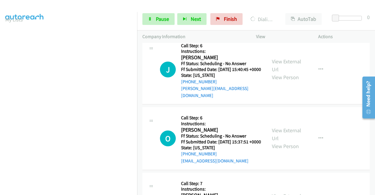
scroll to position [1151, 0]
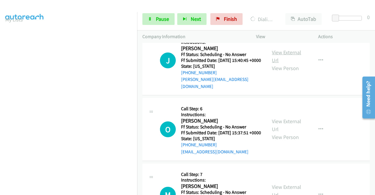
click at [285, 64] on link "View External Url" at bounding box center [286, 56] width 29 height 15
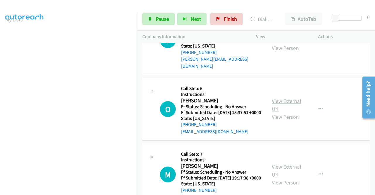
scroll to position [1210, 0]
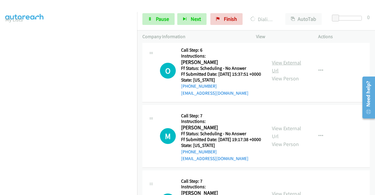
click at [281, 74] on link "View External Url" at bounding box center [286, 66] width 29 height 15
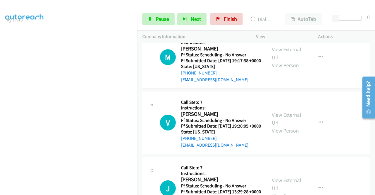
scroll to position [1298, 0]
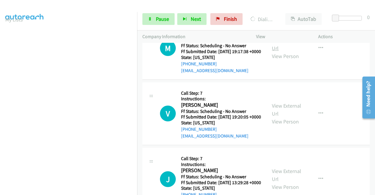
click at [277, 52] on link "View External Url" at bounding box center [286, 44] width 29 height 15
click at [160, 19] on span "Pause" at bounding box center [162, 19] width 13 height 7
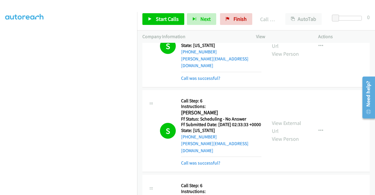
click at [219, 81] on link "Call was successful?" at bounding box center [200, 78] width 39 height 6
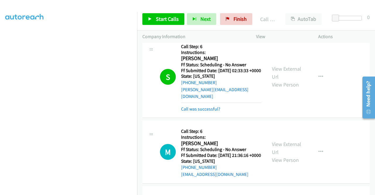
scroll to position [824, 0]
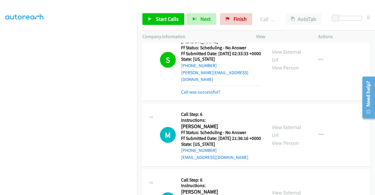
click at [216, 96] on div "Call was successful?" at bounding box center [221, 92] width 80 height 7
click at [216, 95] on link "Call was successful?" at bounding box center [200, 92] width 39 height 6
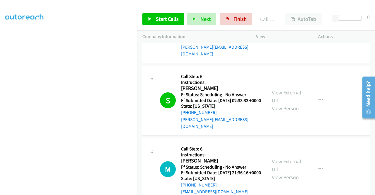
scroll to position [766, 0]
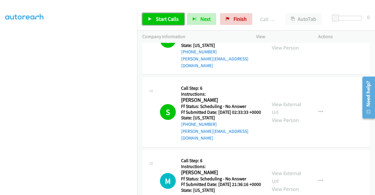
click at [166, 24] on link "Start Calls" at bounding box center [163, 19] width 42 height 12
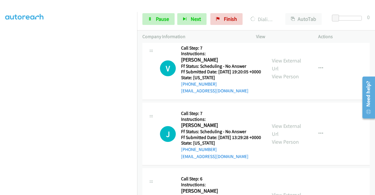
scroll to position [1352, 0]
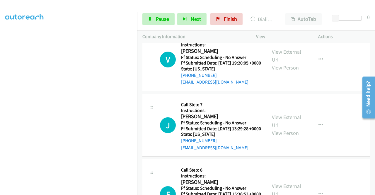
click at [289, 63] on link "View External Url" at bounding box center [286, 55] width 29 height 15
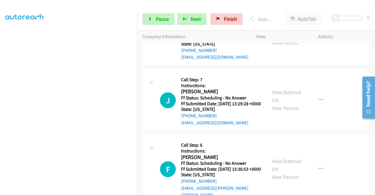
scroll to position [1410, 0]
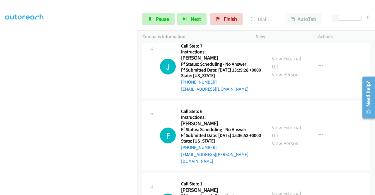
click at [280, 70] on link "View External Url" at bounding box center [286, 62] width 29 height 15
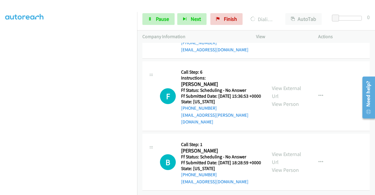
scroll to position [1498, 0]
click at [283, 99] on link "View External Url" at bounding box center [286, 92] width 29 height 15
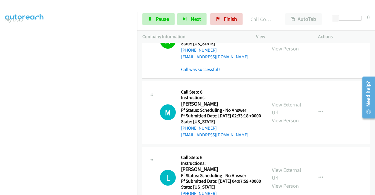
scroll to position [134, 0]
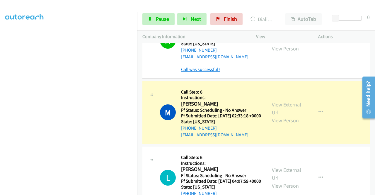
click at [214, 72] on link "Call was successful?" at bounding box center [200, 70] width 39 height 6
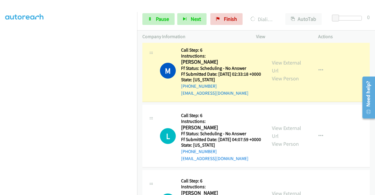
scroll to position [912, 0]
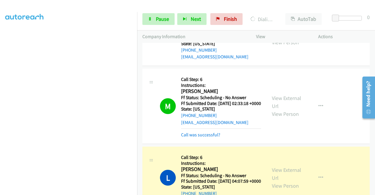
click at [331, 126] on td "M Callback Scheduled Call Step: 6 Instructions: [PERSON_NAME] America/New_York …" at bounding box center [256, 106] width 238 height 78
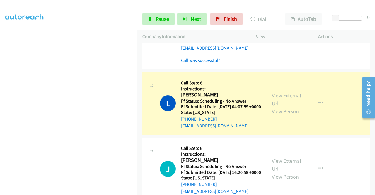
scroll to position [1000, 0]
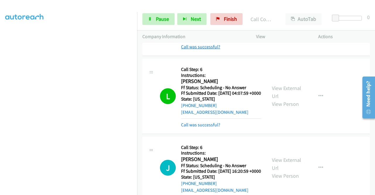
click at [206, 50] on link "Call was successful?" at bounding box center [200, 47] width 39 height 6
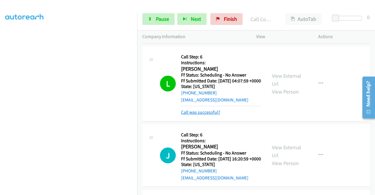
click at [211, 115] on link "Call was successful?" at bounding box center [200, 112] width 39 height 6
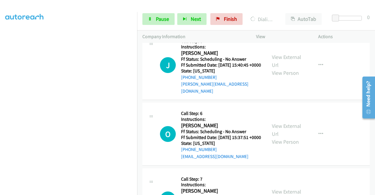
scroll to position [134, 0]
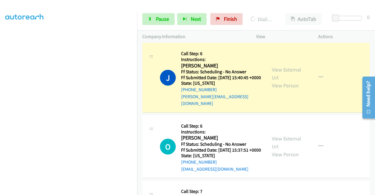
click at [200, 34] on link "Call was successful?" at bounding box center [200, 31] width 39 height 6
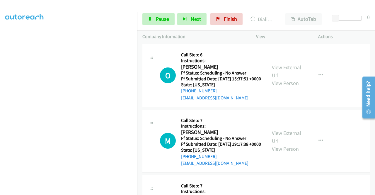
scroll to position [1205, 0]
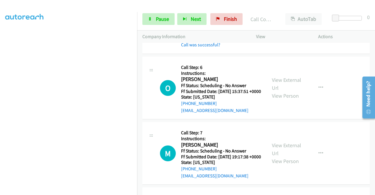
click at [206, 48] on div "Call was successful?" at bounding box center [221, 44] width 80 height 7
click at [207, 47] on link "Call was successful?" at bounding box center [200, 45] width 39 height 6
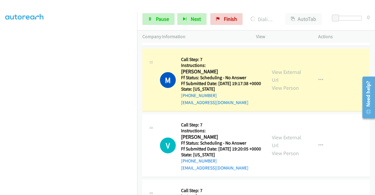
scroll to position [1293, 0]
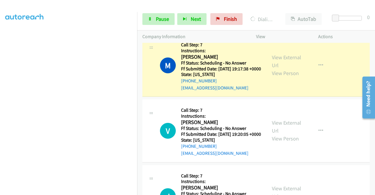
click at [190, 25] on link "Call was successful?" at bounding box center [200, 23] width 39 height 6
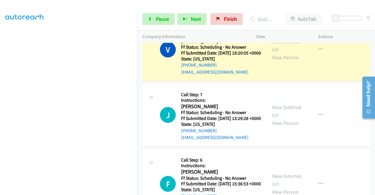
scroll to position [1381, 0]
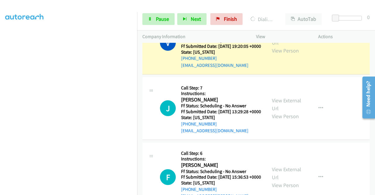
click at [214, 3] on link "Call was successful?" at bounding box center [200, 0] width 39 height 6
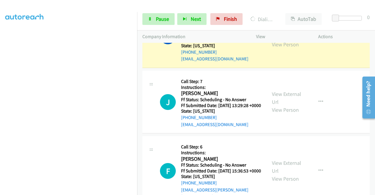
scroll to position [1404, 0]
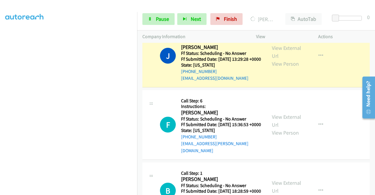
click at [209, 16] on link "Call was successful?" at bounding box center [200, 13] width 39 height 6
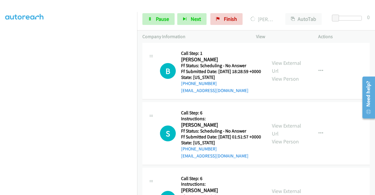
scroll to position [1551, 0]
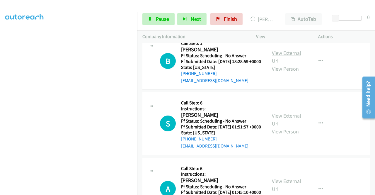
click at [288, 64] on link "View External Url" at bounding box center [286, 57] width 29 height 15
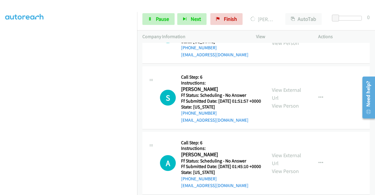
scroll to position [1609, 0]
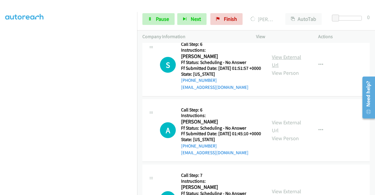
click at [286, 68] on link "View External Url" at bounding box center [286, 61] width 29 height 15
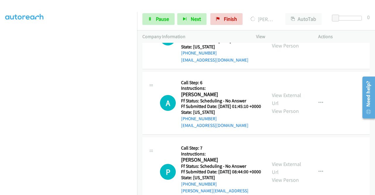
scroll to position [1668, 0]
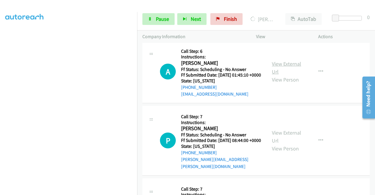
click at [282, 75] on link "View External Url" at bounding box center [286, 67] width 29 height 15
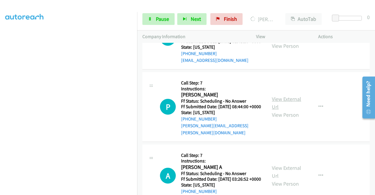
scroll to position [1785, 0]
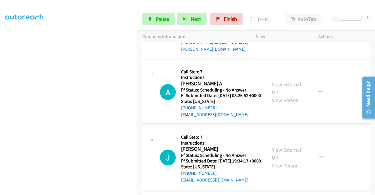
click at [289, 27] on link "View External Url" at bounding box center [286, 19] width 29 height 15
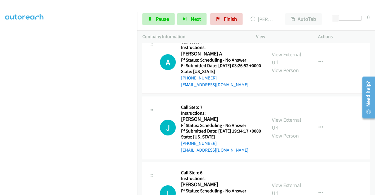
scroll to position [1844, 0]
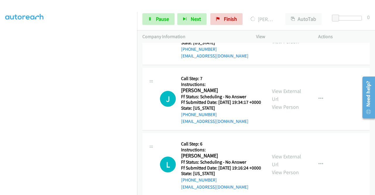
click at [285, 37] on link "View External Url" at bounding box center [286, 29] width 29 height 15
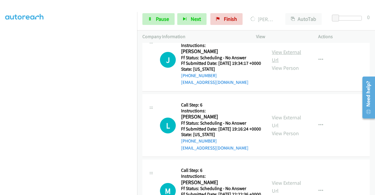
scroll to position [1903, 0]
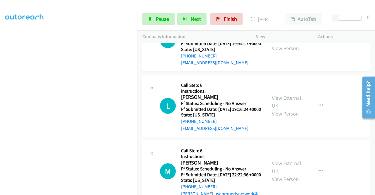
click at [281, 44] on link "View External Url" at bounding box center [286, 36] width 29 height 15
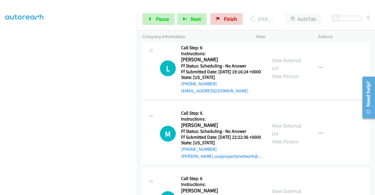
scroll to position [1961, 0]
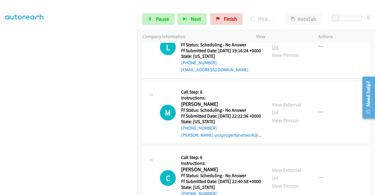
click at [276, 50] on link "View External Url" at bounding box center [286, 43] width 29 height 15
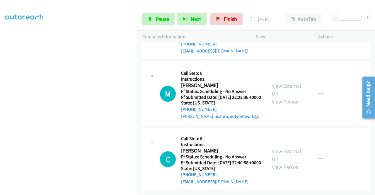
scroll to position [2020, 0]
click at [277, 97] on link "View External Url" at bounding box center [286, 89] width 29 height 15
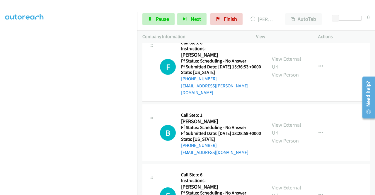
scroll to position [1492, 0]
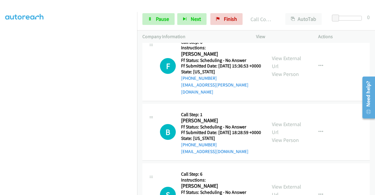
click at [191, 22] on link "Call was successful?" at bounding box center [200, 20] width 39 height 6
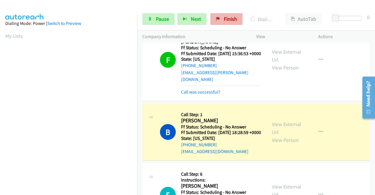
scroll to position [134, 0]
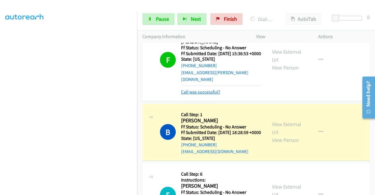
click at [205, 95] on link "Call was successful?" at bounding box center [200, 92] width 39 height 6
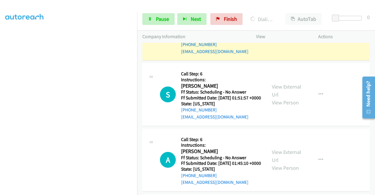
scroll to position [1580, 0]
drag, startPoint x: 332, startPoint y: 164, endPoint x: 250, endPoint y: 150, distance: 83.6
click at [332, 125] on div "S Callback Scheduled Call Step: 6 Instructions: [PERSON_NAME] Pacific/[GEOGRAPH…" at bounding box center [255, 94] width 227 height 63
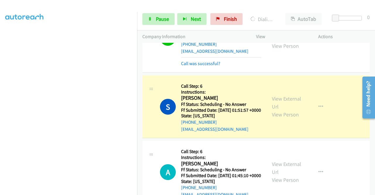
drag, startPoint x: 329, startPoint y: 97, endPoint x: 276, endPoint y: 69, distance: 60.2
click at [170, 21] on link "Pause" at bounding box center [158, 19] width 32 height 12
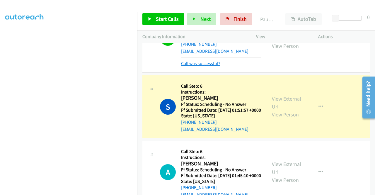
click at [203, 66] on link "Call was successful?" at bounding box center [200, 64] width 39 height 6
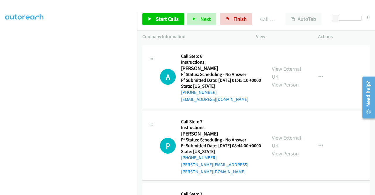
scroll to position [1697, 0]
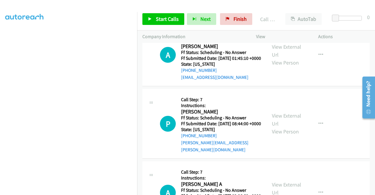
click at [215, 15] on link "Call was successful?" at bounding box center [200, 12] width 39 height 6
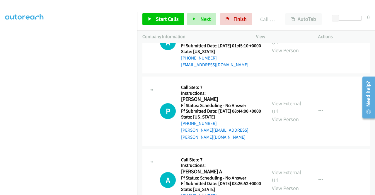
drag, startPoint x: 334, startPoint y: 117, endPoint x: 278, endPoint y: 99, distance: 59.0
click at [334, 75] on td "A Callback Scheduled Call Step: 6 Instructions: [PERSON_NAME] Pacific/[GEOGRAPH…" at bounding box center [256, 42] width 238 height 65
click at [176, 22] on span "Start Calls" at bounding box center [167, 19] width 23 height 7
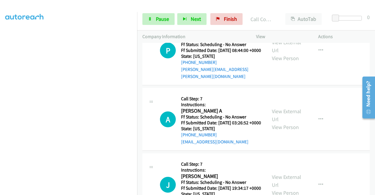
scroll to position [1785, 0]
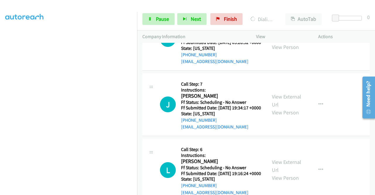
scroll to position [1844, 0]
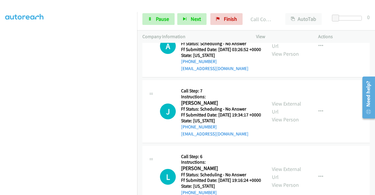
click at [215, 6] on link "Call was successful?" at bounding box center [200, 3] width 39 height 6
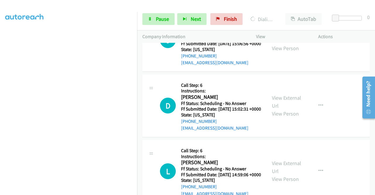
scroll to position [2166, 0]
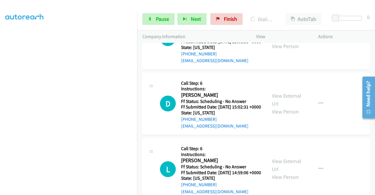
click at [285, 42] on link "View External Url" at bounding box center [286, 34] width 29 height 15
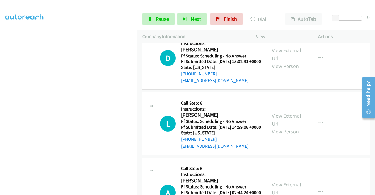
scroll to position [2225, 0]
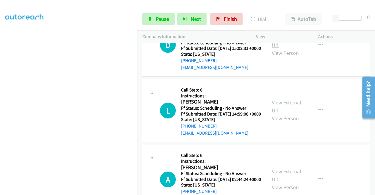
click at [272, 48] on link "View External Url" at bounding box center [286, 41] width 29 height 15
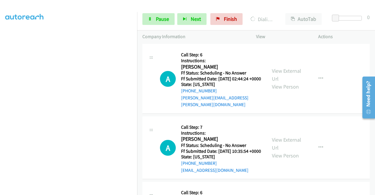
scroll to position [2342, 0]
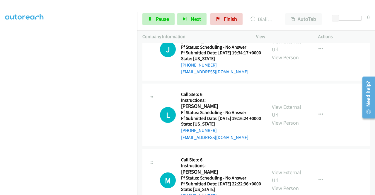
scroll to position [1903, 0]
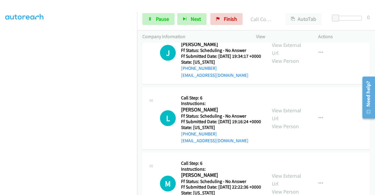
click at [210, 13] on link "Call was successful?" at bounding box center [200, 10] width 39 height 6
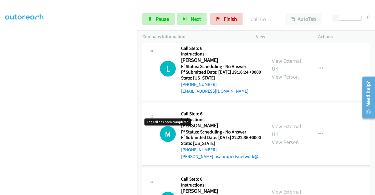
scroll to position [1961, 0]
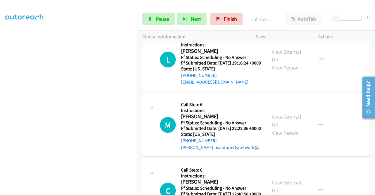
click at [186, 19] on link "Call was successful?" at bounding box center [200, 17] width 39 height 6
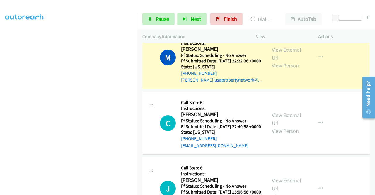
scroll to position [2026, 0]
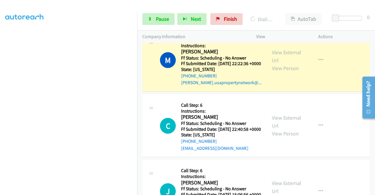
click at [207, 20] on link "Call was successful?" at bounding box center [200, 17] width 39 height 6
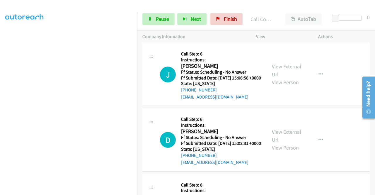
scroll to position [2143, 0]
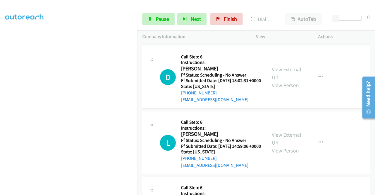
scroll to position [2202, 0]
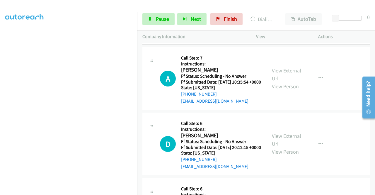
scroll to position [2466, 0]
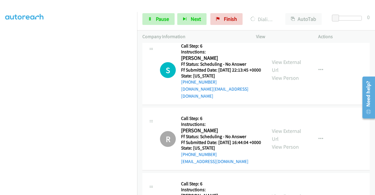
scroll to position [2554, 0]
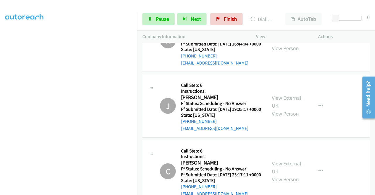
scroll to position [2642, 0]
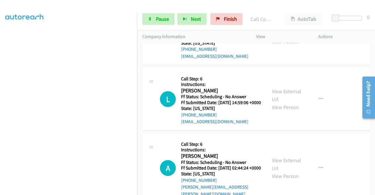
scroll to position [2260, 0]
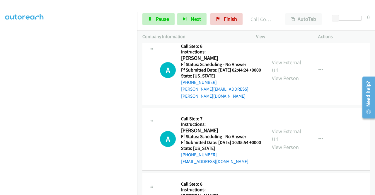
scroll to position [2348, 0]
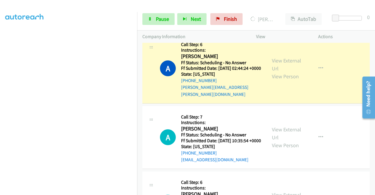
click at [210, 25] on link "Call was successful?" at bounding box center [200, 22] width 39 height 6
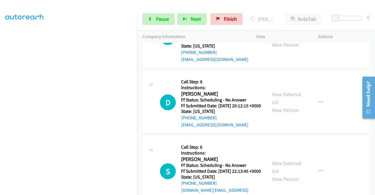
scroll to position [2466, 0]
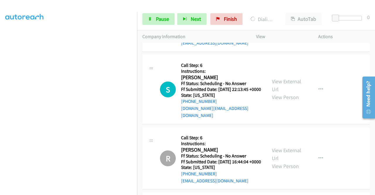
scroll to position [134, 0]
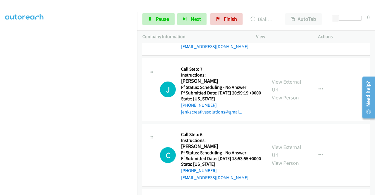
scroll to position [3163, 0]
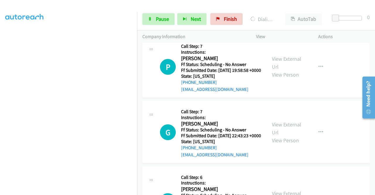
scroll to position [3280, 0]
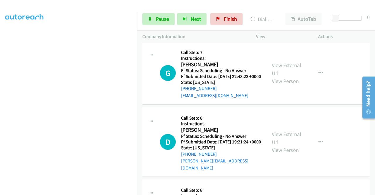
scroll to position [3339, 0]
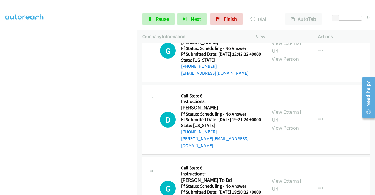
scroll to position [3397, 0]
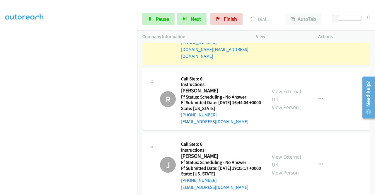
scroll to position [2589, 0]
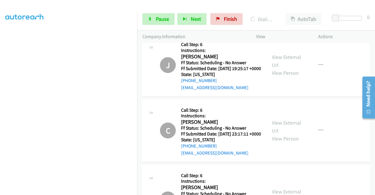
scroll to position [2677, 0]
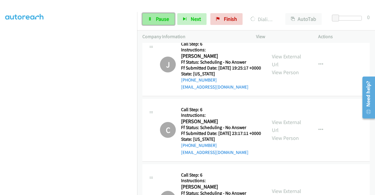
click at [153, 16] on link "Pause" at bounding box center [158, 19] width 32 height 12
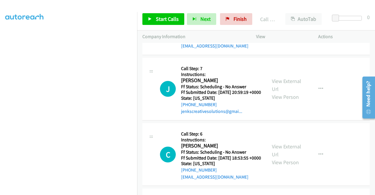
scroll to position [3146, 0]
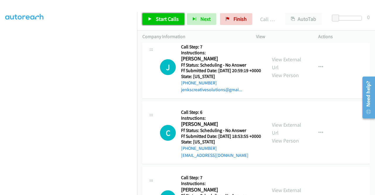
click at [170, 18] on span "Start Calls" at bounding box center [167, 19] width 23 height 7
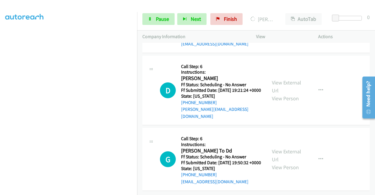
scroll to position [3469, 0]
click at [275, 25] on link "View External Url" at bounding box center [286, 17] width 29 height 15
click at [291, 94] on link "View External Url" at bounding box center [286, 86] width 29 height 15
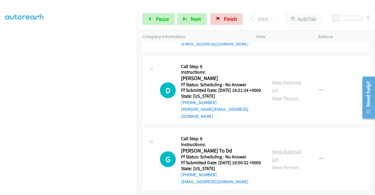
click at [284, 148] on link "View External Url" at bounding box center [286, 155] width 29 height 15
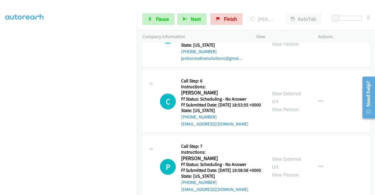
scroll to position [117, 0]
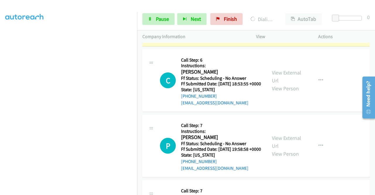
scroll to position [3236, 0]
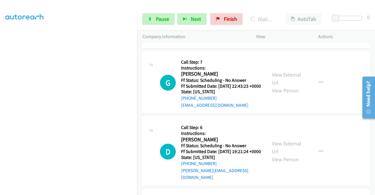
scroll to position [3354, 0]
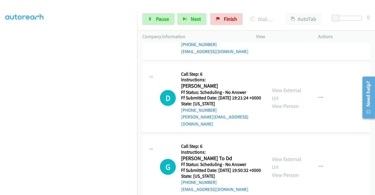
scroll to position [3441, 0]
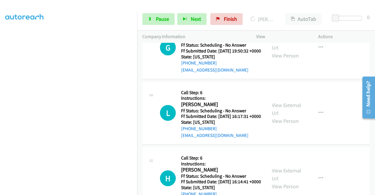
scroll to position [3559, 0]
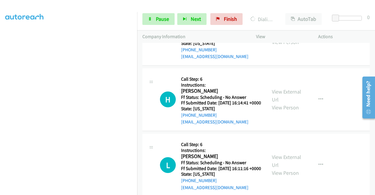
scroll to position [3588, 0]
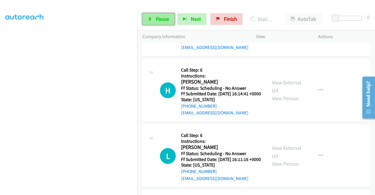
click at [155, 19] on link "Pause" at bounding box center [158, 19] width 32 height 12
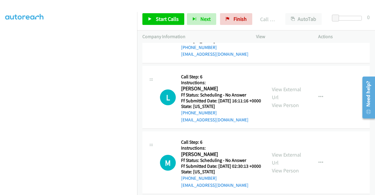
scroll to position [3676, 0]
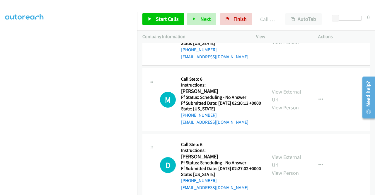
scroll to position [3735, 0]
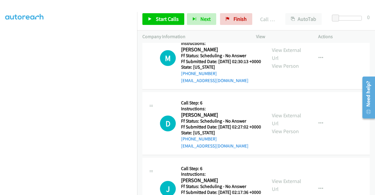
scroll to position [3764, 0]
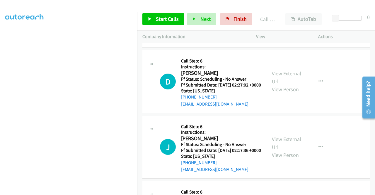
scroll to position [3822, 0]
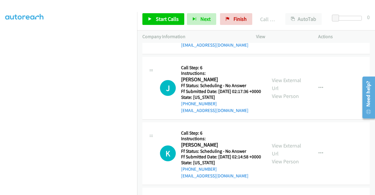
scroll to position [3881, 0]
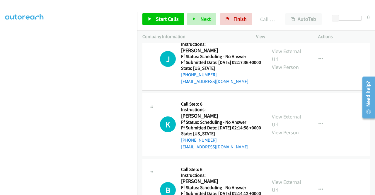
click at [169, 21] on span "Start Calls" at bounding box center [167, 19] width 23 height 7
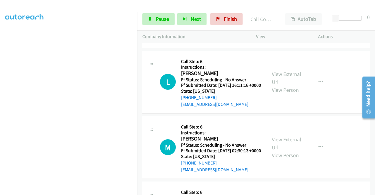
scroll to position [3676, 0]
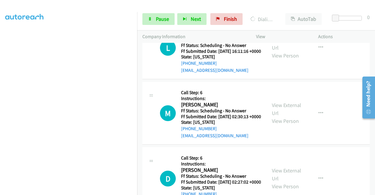
scroll to position [3705, 0]
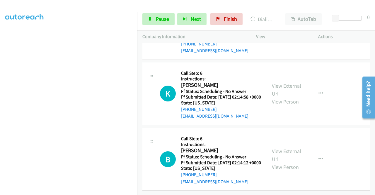
scroll to position [3969, 0]
click at [282, 32] on link "View External Url" at bounding box center [286, 24] width 29 height 15
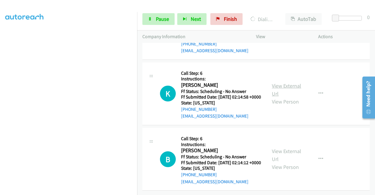
click at [283, 97] on link "View External Url" at bounding box center [286, 89] width 29 height 15
click at [276, 154] on link "View External Url" at bounding box center [286, 155] width 29 height 15
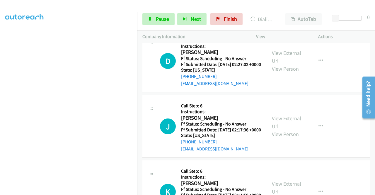
scroll to position [3835, 0]
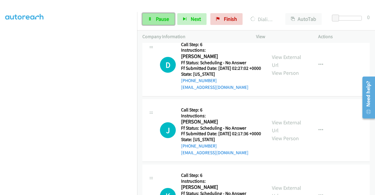
click at [167, 19] on span "Pause" at bounding box center [162, 19] width 13 height 7
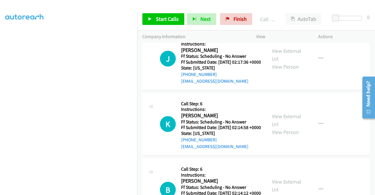
scroll to position [3893, 0]
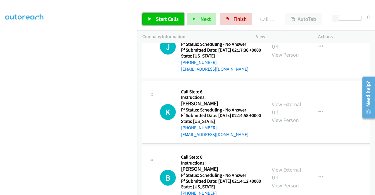
click at [169, 18] on span "Start Calls" at bounding box center [167, 19] width 23 height 7
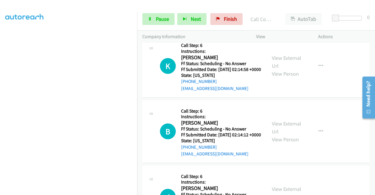
scroll to position [3981, 0]
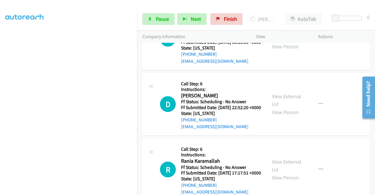
scroll to position [4128, 0]
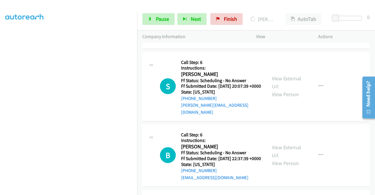
scroll to position [4274, 0]
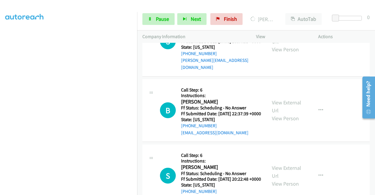
scroll to position [4304, 0]
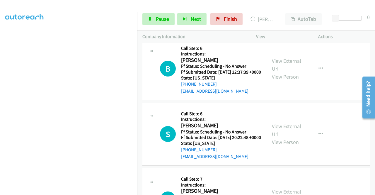
scroll to position [4392, 0]
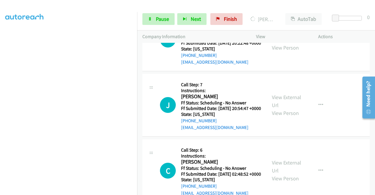
scroll to position [4480, 0]
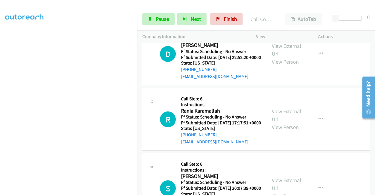
scroll to position [4170, 0]
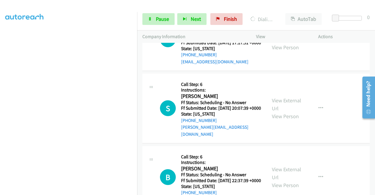
scroll to position [4228, 0]
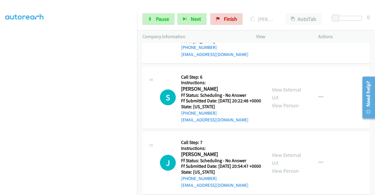
scroll to position [4375, 0]
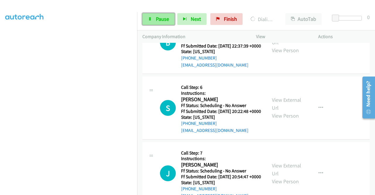
click at [156, 18] on span "Pause" at bounding box center [162, 19] width 13 height 7
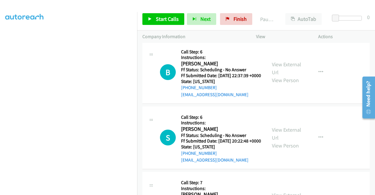
scroll to position [4398, 0]
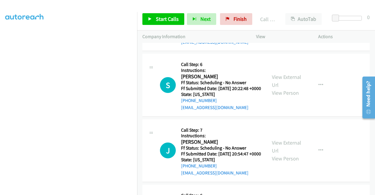
click at [170, 16] on span "Start Calls" at bounding box center [167, 19] width 23 height 7
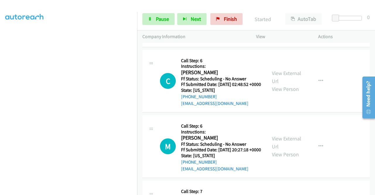
scroll to position [4544, 0]
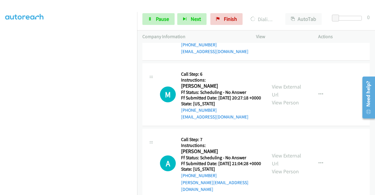
scroll to position [4603, 0]
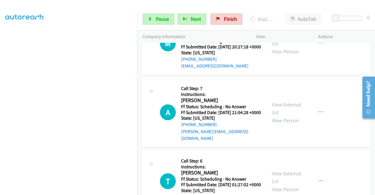
scroll to position [4662, 0]
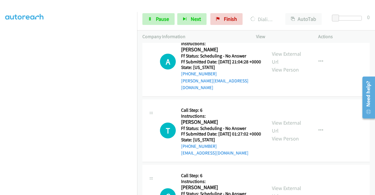
scroll to position [4750, 0]
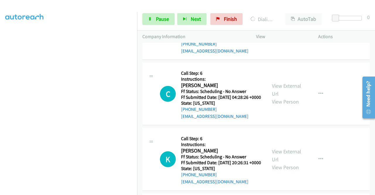
scroll to position [4867, 0]
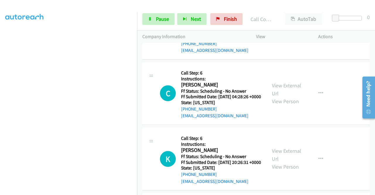
scroll to position [4879, 0]
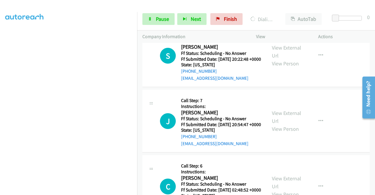
drag, startPoint x: 215, startPoint y: 78, endPoint x: 217, endPoint y: 97, distance: 19.1
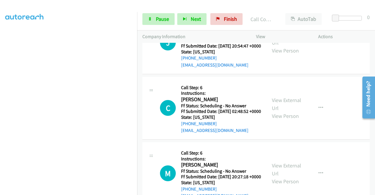
scroll to position [4522, 0]
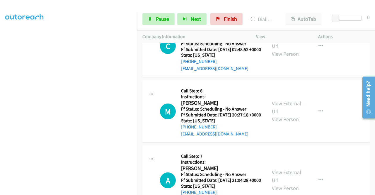
scroll to position [4580, 0]
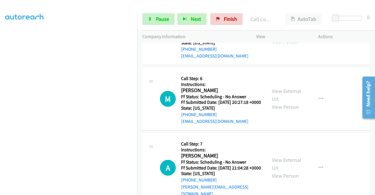
click at [137, 4] on div at bounding box center [185, 11] width 370 height 23
click at [151, 22] on link "Pause" at bounding box center [158, 19] width 32 height 12
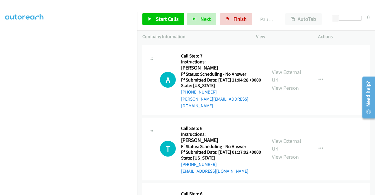
scroll to position [4697, 0]
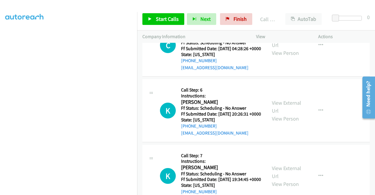
scroll to position [4903, 0]
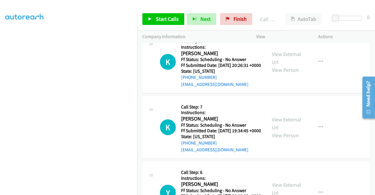
scroll to position [4961, 0]
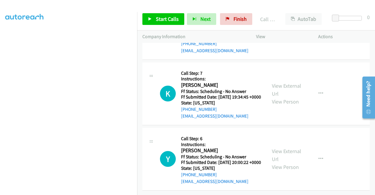
scroll to position [5049, 0]
click at [168, 17] on span "Start Calls" at bounding box center [167, 19] width 23 height 7
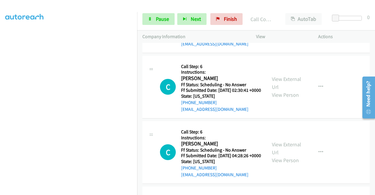
scroll to position [4815, 0]
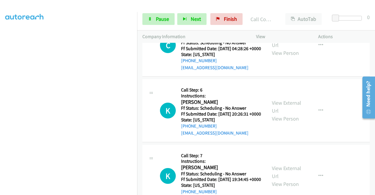
scroll to position [4873, 0]
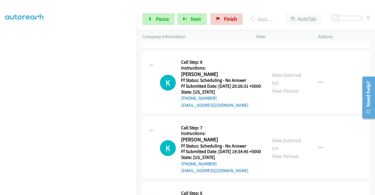
scroll to position [4932, 0]
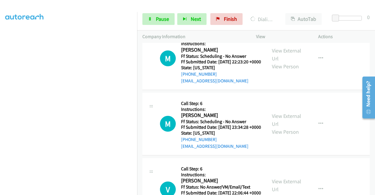
scroll to position [5166, 0]
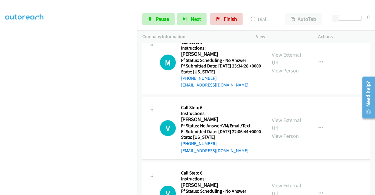
scroll to position [5225, 0]
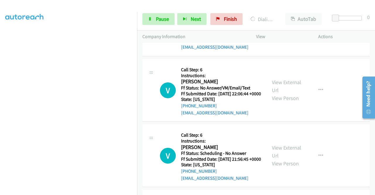
scroll to position [5284, 0]
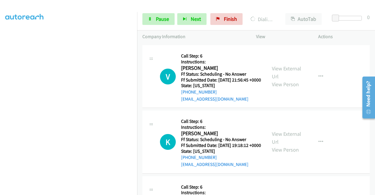
scroll to position [5342, 0]
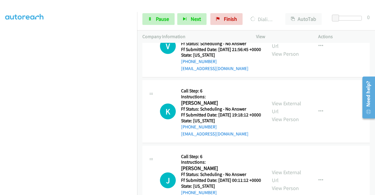
scroll to position [5401, 0]
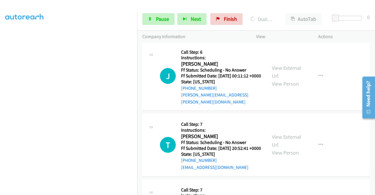
scroll to position [5489, 0]
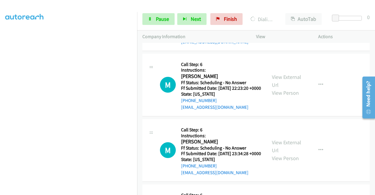
scroll to position [5108, 0]
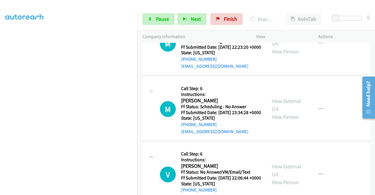
scroll to position [5166, 0]
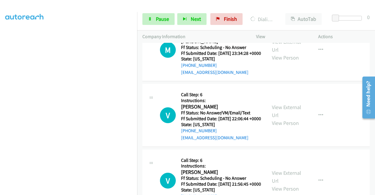
scroll to position [5254, 0]
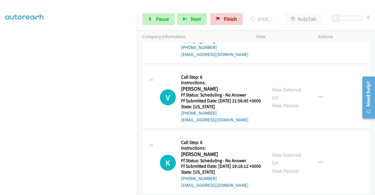
scroll to position [5313, 0]
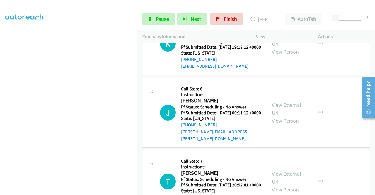
scroll to position [5430, 0]
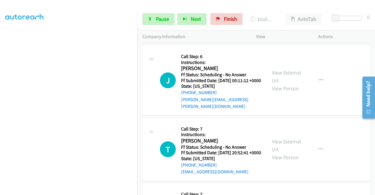
scroll to position [5489, 0]
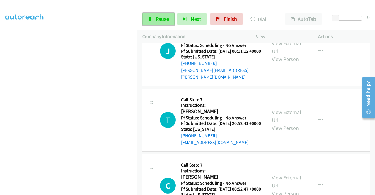
click at [166, 19] on span "Pause" at bounding box center [162, 19] width 13 height 7
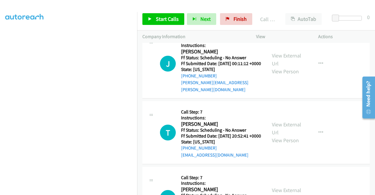
drag, startPoint x: 212, startPoint y: 108, endPoint x: 215, endPoint y: 92, distance: 16.2
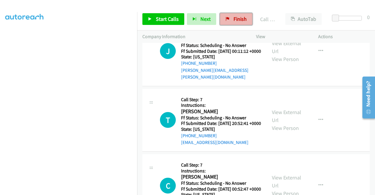
click at [243, 16] on span "Finish" at bounding box center [240, 19] width 13 height 7
